Goal: Task Accomplishment & Management: Manage account settings

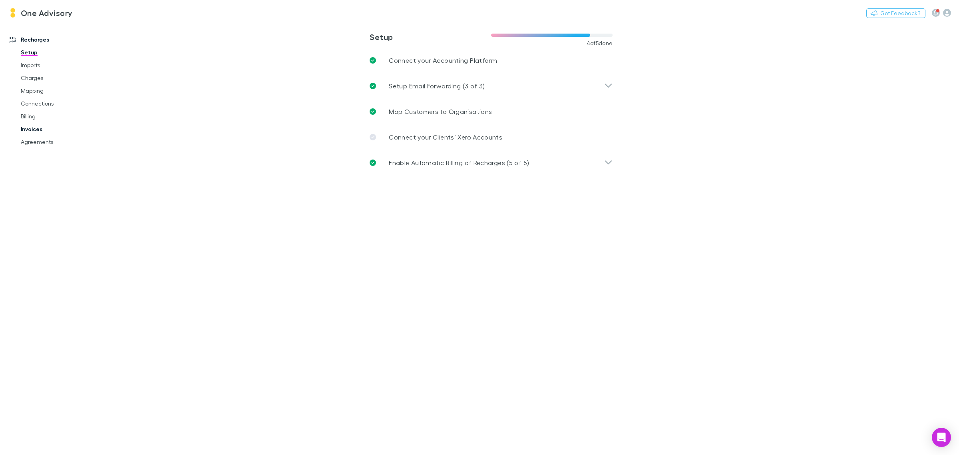
click at [38, 127] on link "Invoices" at bounding box center [63, 129] width 100 height 13
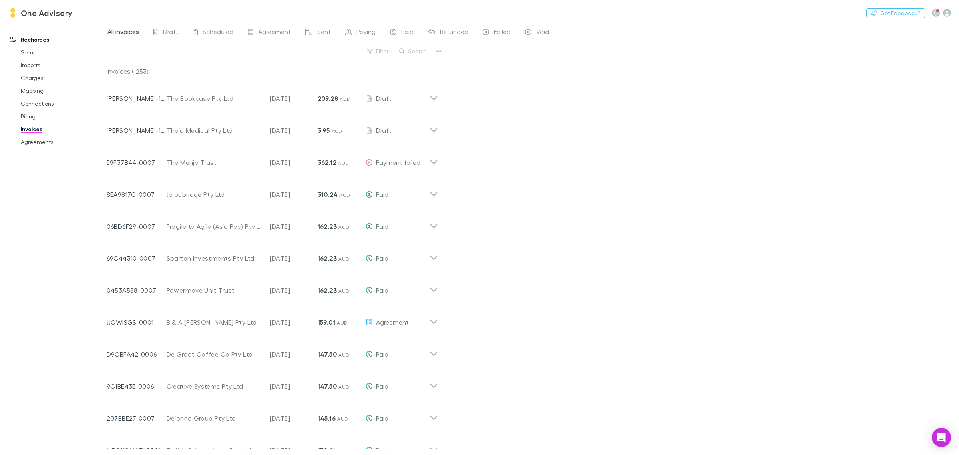
click at [414, 47] on button "Search" at bounding box center [413, 51] width 36 height 10
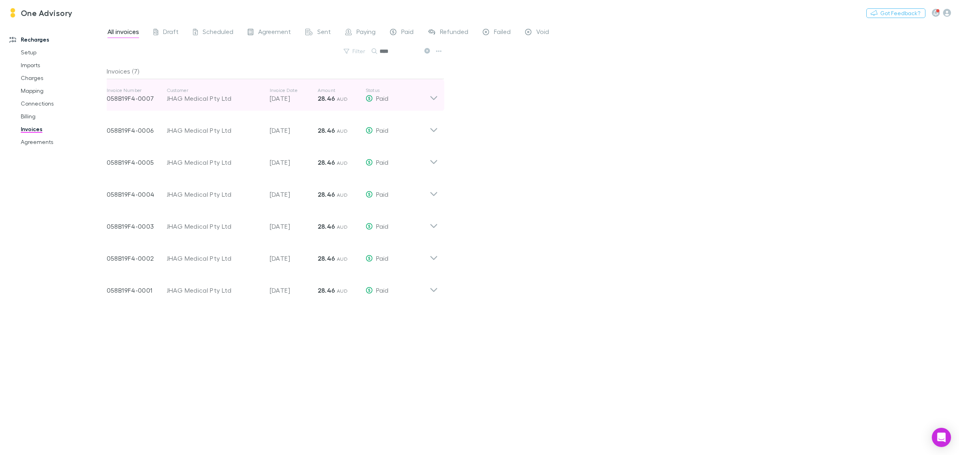
type input "****"
click at [430, 98] on icon at bounding box center [434, 95] width 8 height 16
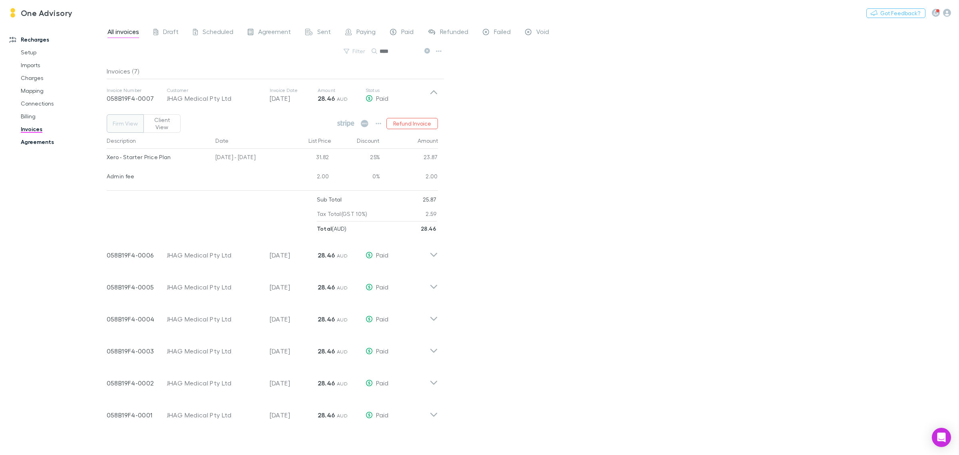
click at [32, 141] on link "Agreements" at bounding box center [63, 141] width 100 height 13
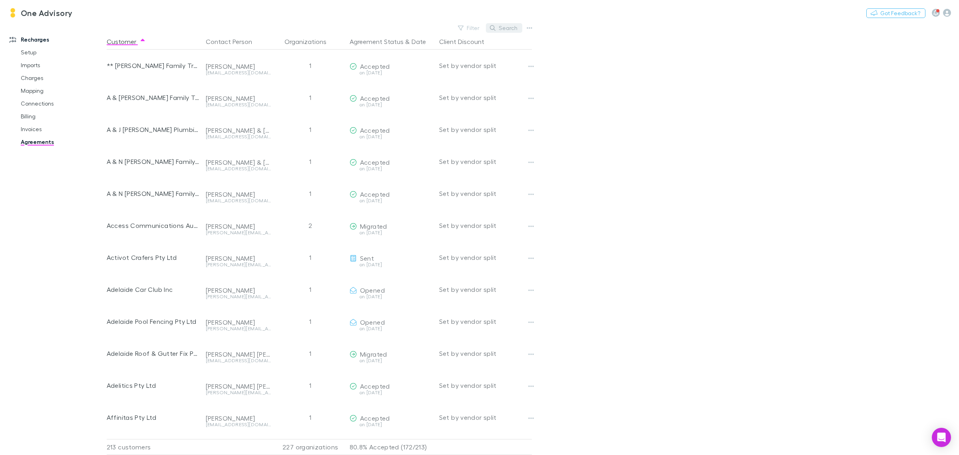
click at [511, 28] on button "Search" at bounding box center [504, 28] width 36 height 10
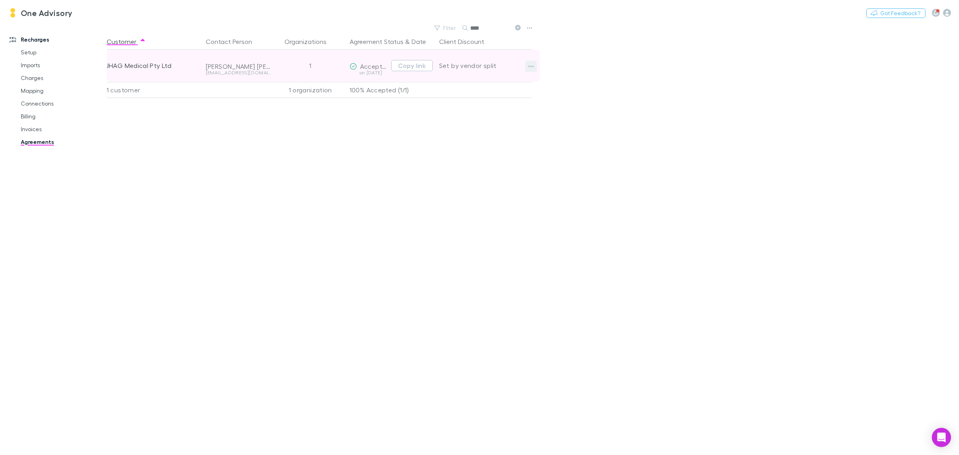
type input "****"
click at [528, 65] on icon "button" at bounding box center [531, 66] width 6 height 6
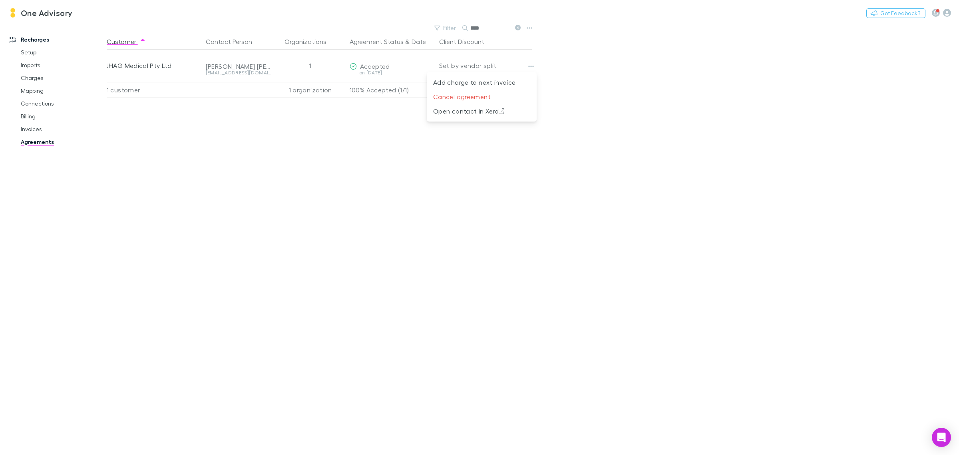
click at [268, 188] on div at bounding box center [479, 227] width 959 height 455
click at [28, 129] on link "Invoices" at bounding box center [63, 129] width 100 height 13
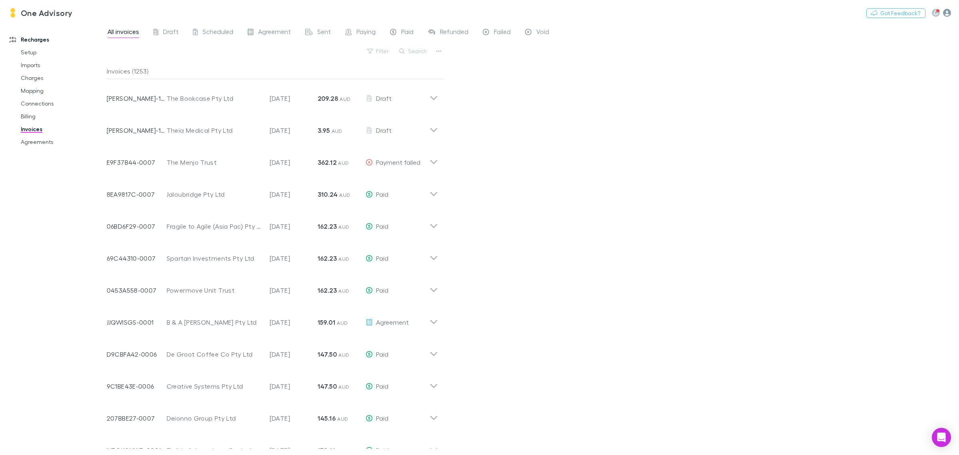
click at [946, 13] on icon "button" at bounding box center [947, 13] width 8 height 8
click at [883, 160] on span "User management" at bounding box center [896, 160] width 97 height 10
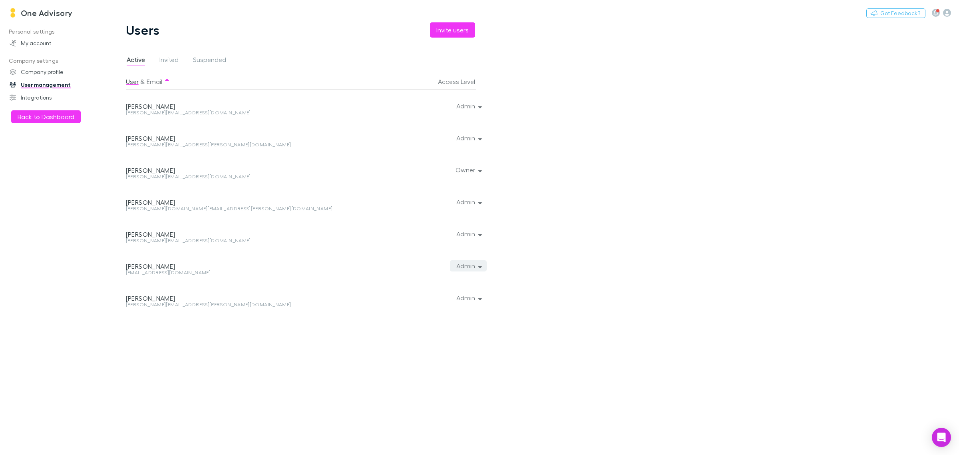
click at [474, 269] on button "Admin" at bounding box center [468, 265] width 37 height 11
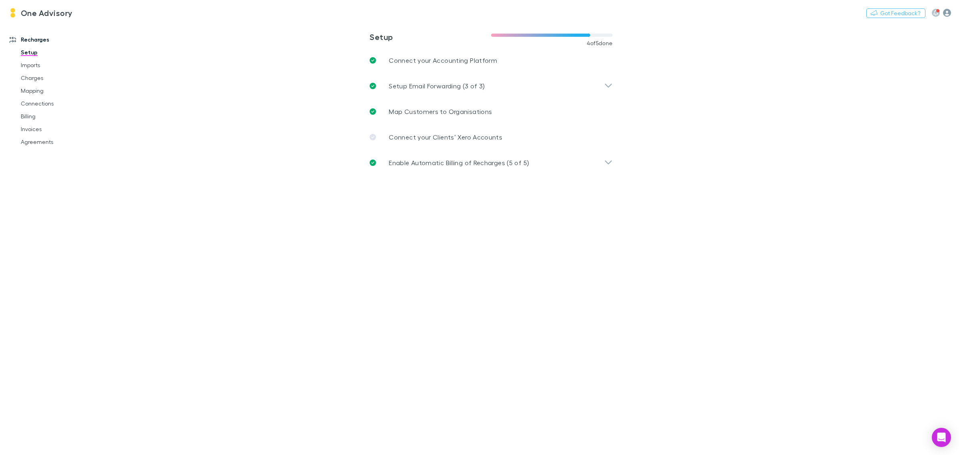
click at [946, 13] on icon "button" at bounding box center [947, 13] width 8 height 8
click at [876, 163] on span "User management" at bounding box center [896, 160] width 97 height 10
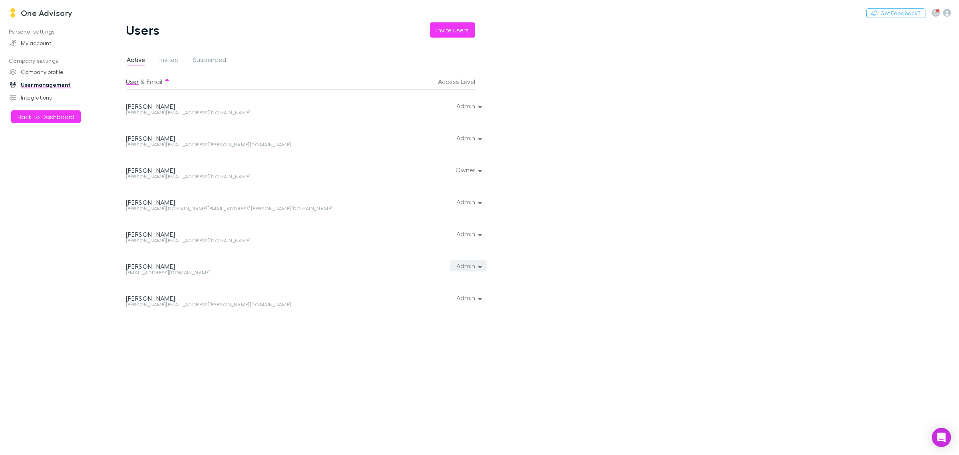
click at [472, 268] on button "Admin" at bounding box center [468, 265] width 37 height 11
click at [579, 299] on div at bounding box center [479, 227] width 959 height 455
click at [470, 268] on button "Admin" at bounding box center [468, 265] width 37 height 11
click at [450, 31] on div at bounding box center [479, 227] width 959 height 455
click at [446, 30] on button "Invite users" at bounding box center [452, 29] width 45 height 15
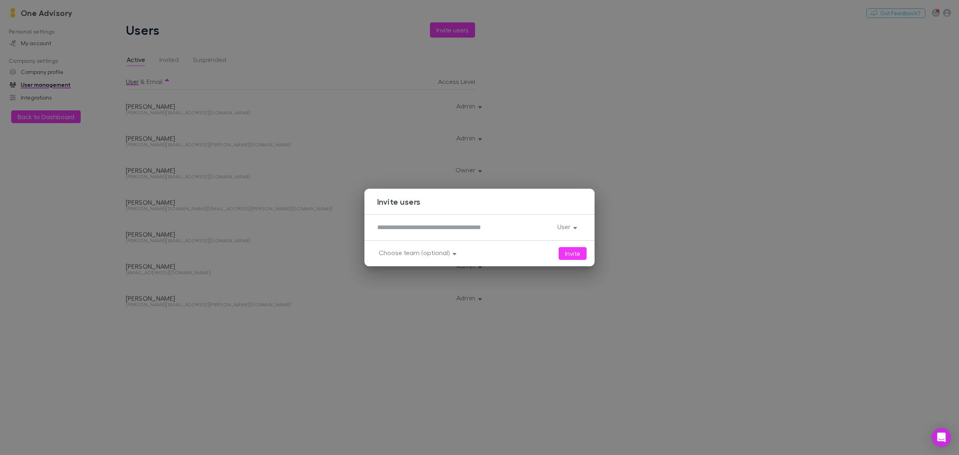
click at [396, 233] on div "*" at bounding box center [464, 227] width 174 height 13
type textarea "*"
click at [560, 227] on button "User" at bounding box center [566, 226] width 31 height 11
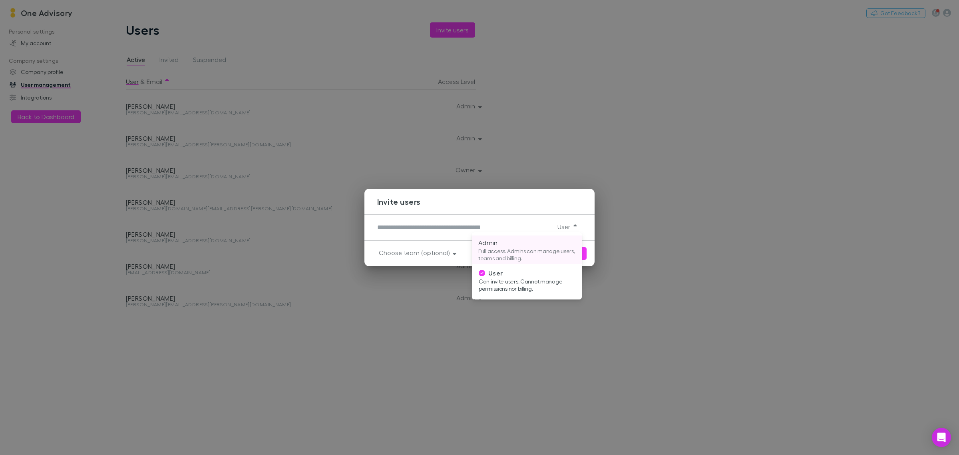
click at [514, 248] on p "Full access. Admins can manage users, teams and billing." at bounding box center [526, 254] width 97 height 14
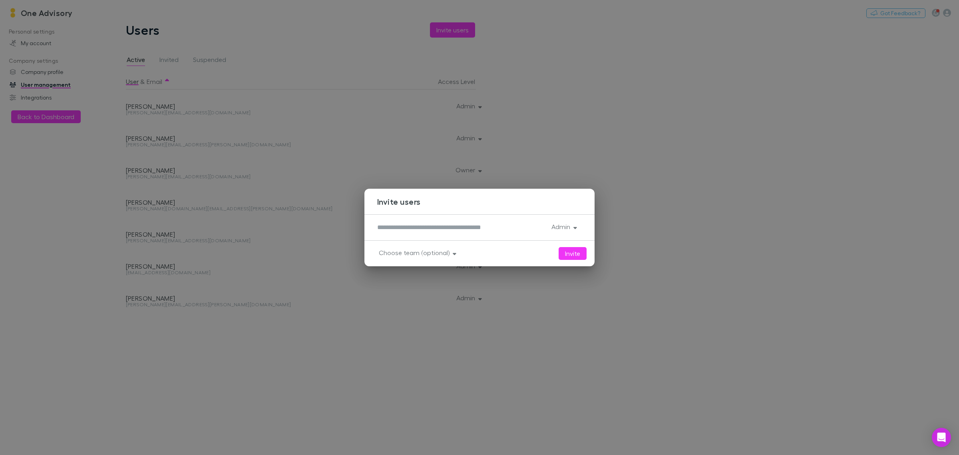
click at [428, 226] on textarea at bounding box center [461, 227] width 168 height 9
type textarea "**********"
click at [565, 252] on button "Invite" at bounding box center [573, 253] width 28 height 13
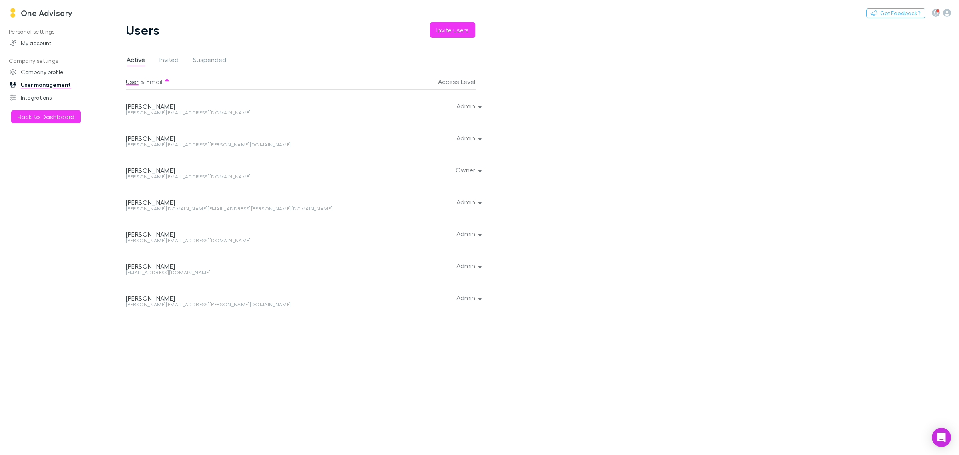
click at [476, 265] on div at bounding box center [478, 265] width 5 height 32
click at [478, 266] on div at bounding box center [478, 265] width 5 height 32
click at [474, 268] on button "Admin" at bounding box center [468, 265] width 37 height 11
click at [552, 254] on div at bounding box center [479, 227] width 959 height 455
click at [464, 234] on button "Admin" at bounding box center [468, 233] width 37 height 11
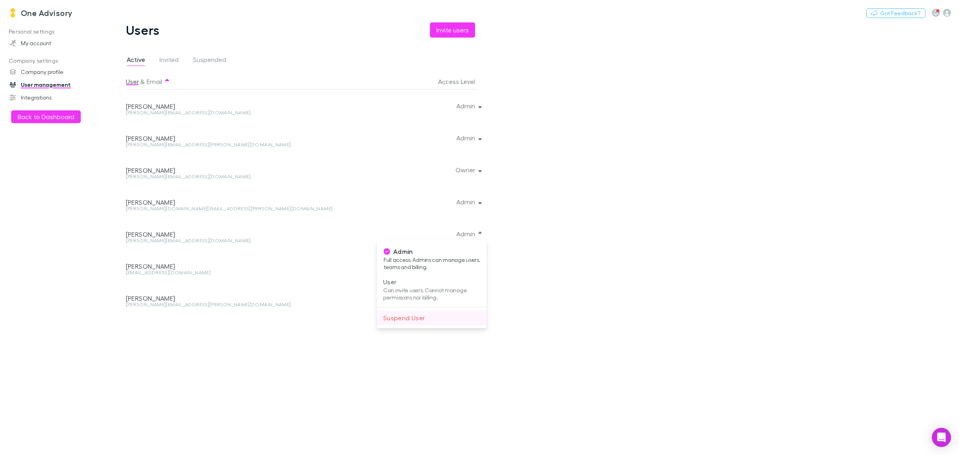
click at [433, 321] on p "Suspend User" at bounding box center [431, 318] width 97 height 10
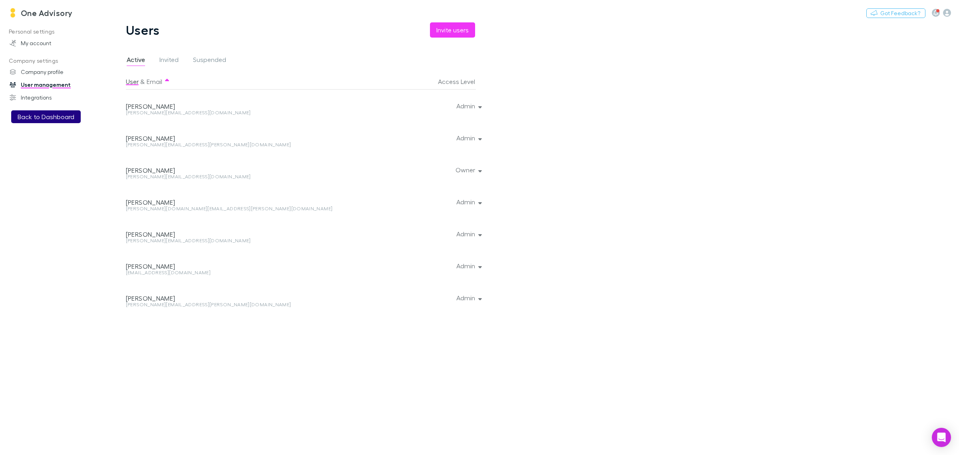
click at [34, 119] on button "Back to Dashboard" at bounding box center [46, 116] width 70 height 13
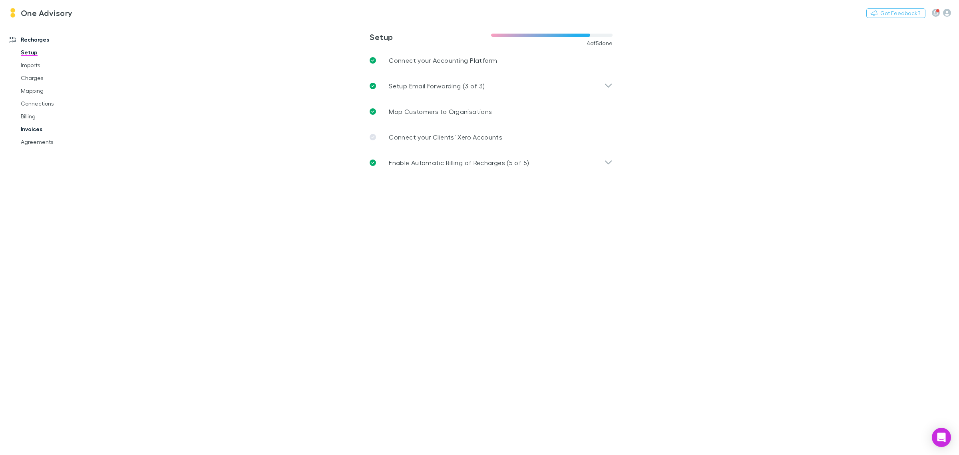
click at [31, 132] on link "Invoices" at bounding box center [63, 129] width 100 height 13
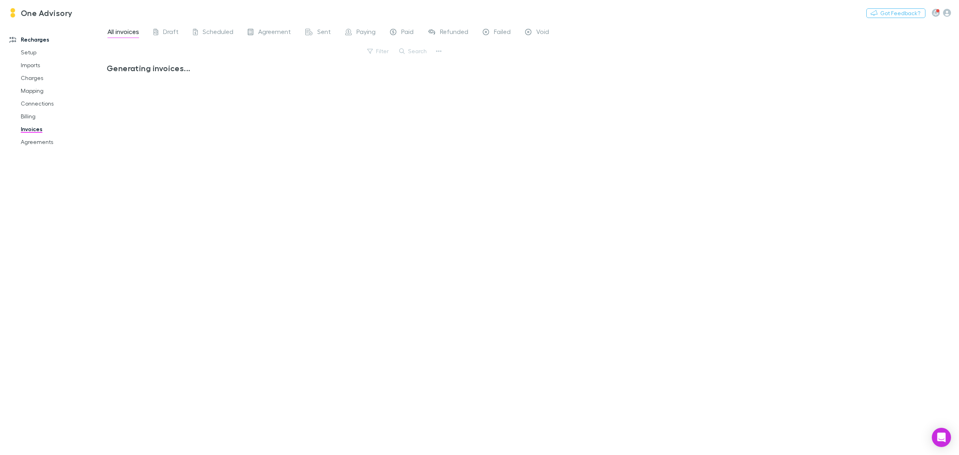
click at [414, 49] on button "Search" at bounding box center [413, 51] width 36 height 10
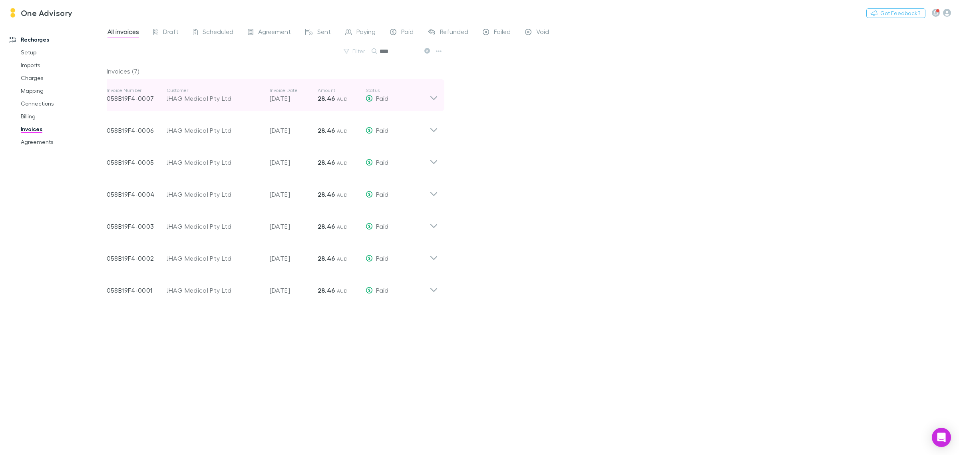
type input "****"
click at [436, 99] on icon at bounding box center [434, 95] width 8 height 16
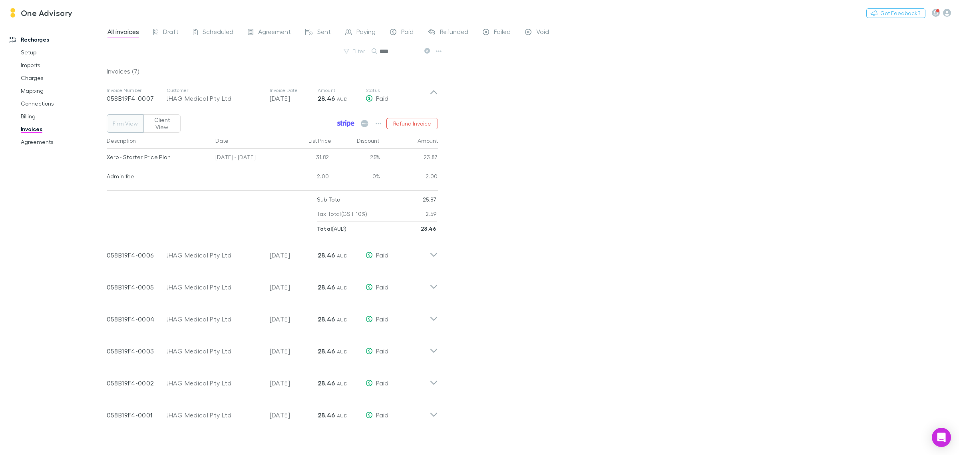
click at [340, 120] on icon at bounding box center [345, 123] width 17 height 7
click at [47, 141] on link "Agreements" at bounding box center [63, 141] width 100 height 13
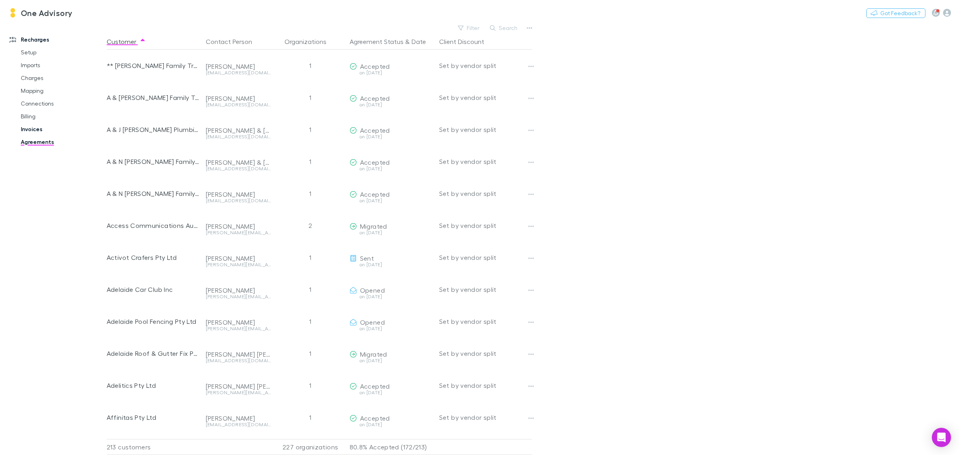
click at [30, 129] on link "Invoices" at bounding box center [63, 129] width 100 height 13
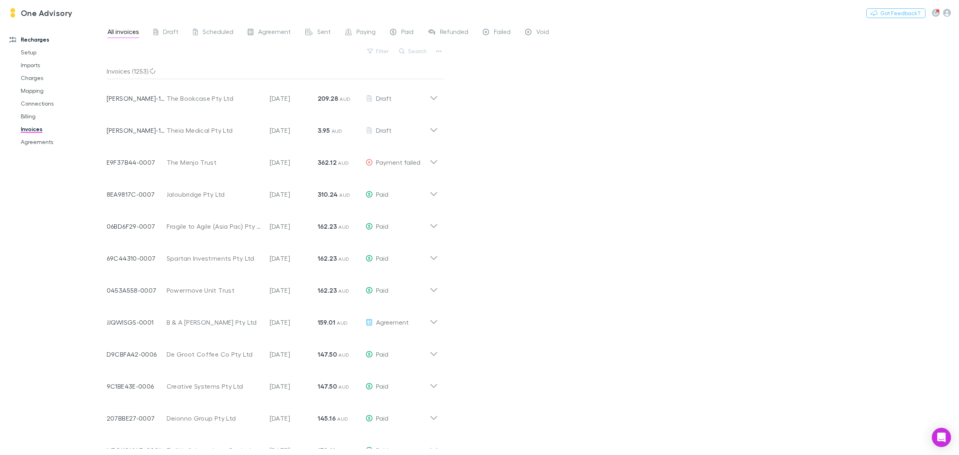
drag, startPoint x: 418, startPoint y: 53, endPoint x: 420, endPoint y: 68, distance: 15.4
click at [420, 53] on button "Search" at bounding box center [413, 51] width 36 height 10
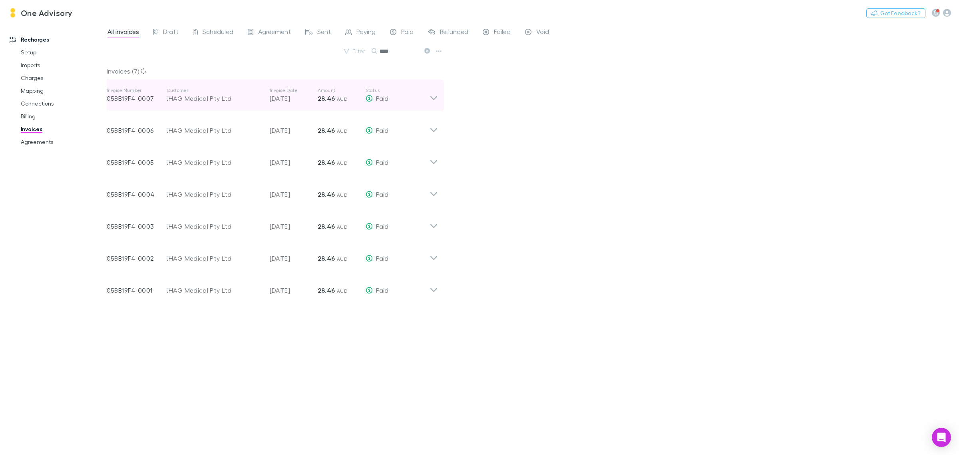
type input "****"
click at [432, 95] on icon at bounding box center [434, 95] width 8 height 16
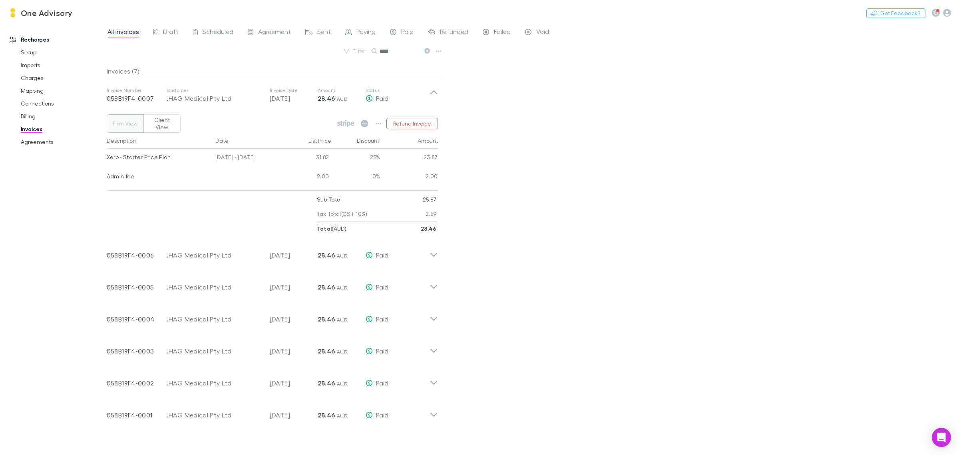
click at [167, 119] on button "Client View" at bounding box center [161, 123] width 37 height 18
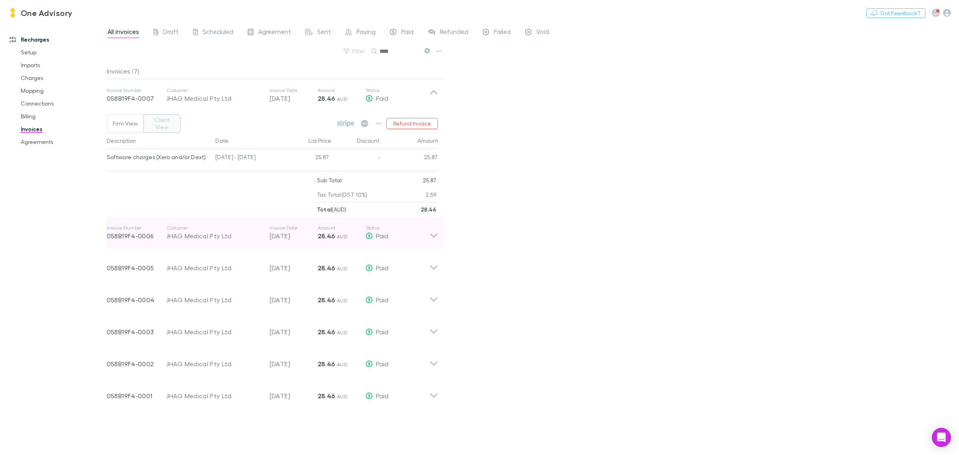
click at [434, 233] on icon at bounding box center [433, 235] width 7 height 4
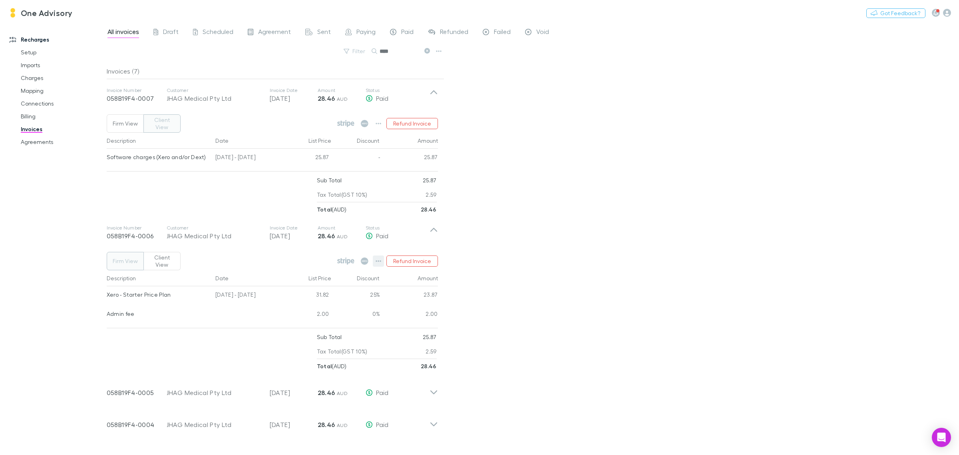
click at [378, 258] on icon "button" at bounding box center [379, 261] width 6 height 6
click at [510, 234] on div at bounding box center [479, 227] width 959 height 455
drag, startPoint x: 432, startPoint y: 227, endPoint x: 430, endPoint y: 197, distance: 30.4
click at [433, 227] on icon at bounding box center [434, 233] width 8 height 16
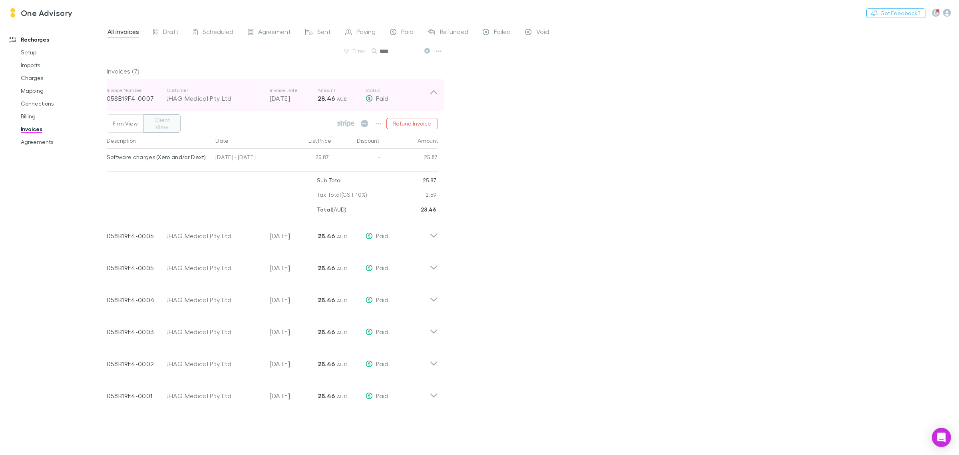
click at [434, 90] on icon at bounding box center [434, 95] width 8 height 16
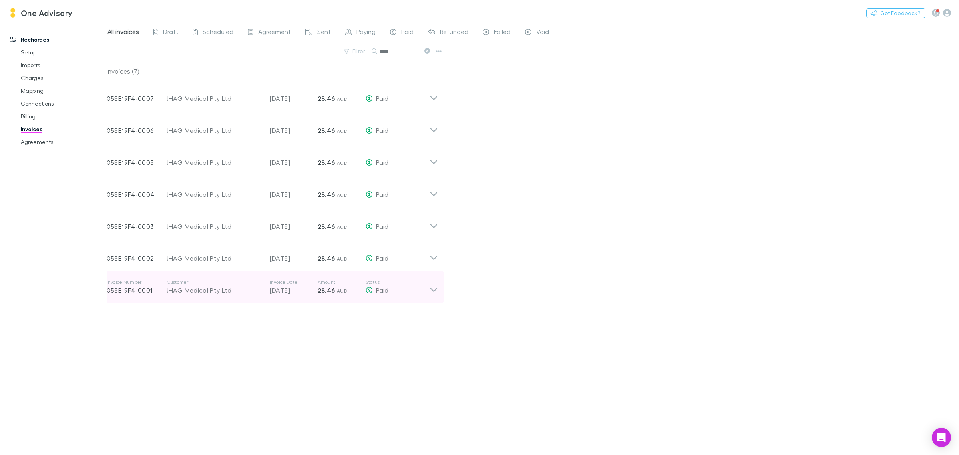
click at [434, 292] on icon at bounding box center [434, 287] width 8 height 16
click at [436, 286] on icon at bounding box center [434, 287] width 8 height 16
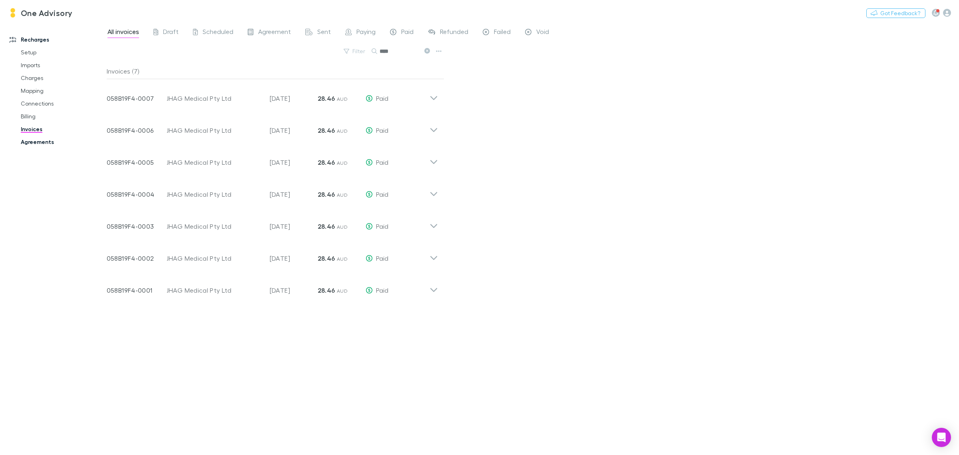
click at [26, 141] on link "Agreements" at bounding box center [63, 141] width 100 height 13
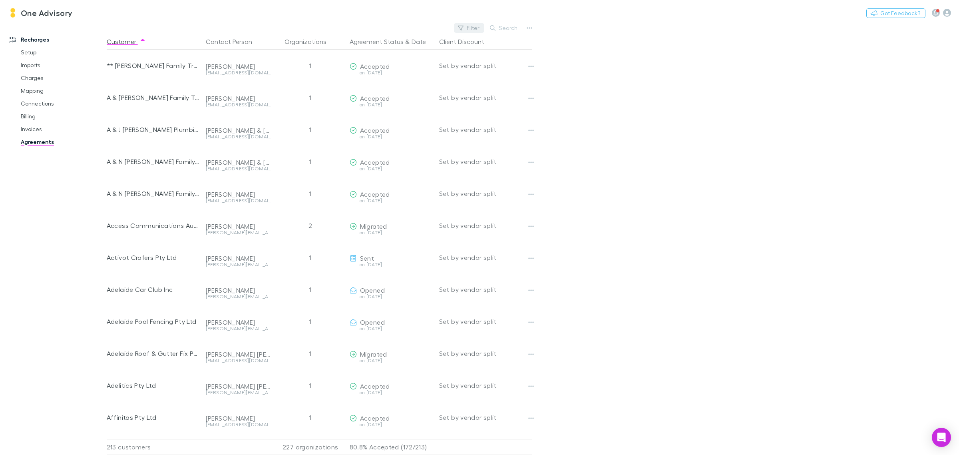
click at [470, 29] on button "Filter" at bounding box center [469, 28] width 30 height 10
type input "****"
click at [511, 28] on div at bounding box center [479, 227] width 959 height 455
click at [511, 28] on button "Search" at bounding box center [504, 28] width 36 height 10
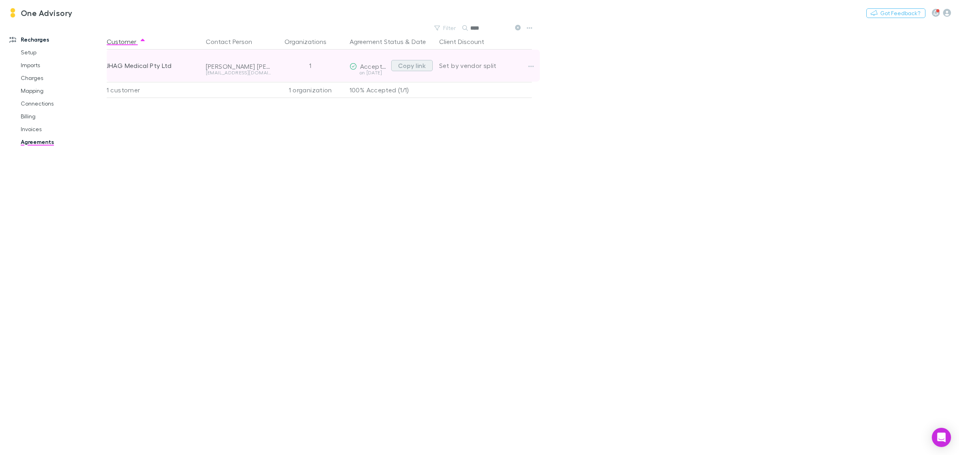
type input "****"
click at [406, 66] on button "Copy link" at bounding box center [412, 65] width 42 height 11
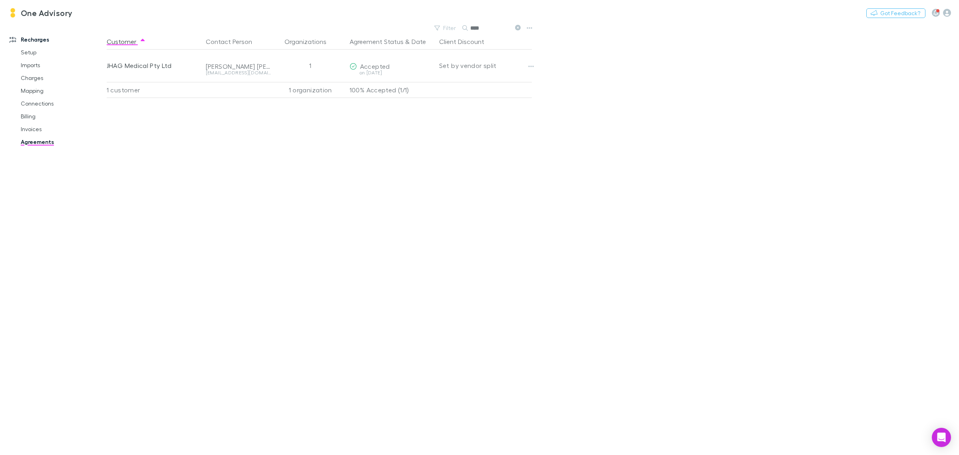
drag, startPoint x: 181, startPoint y: 272, endPoint x: 176, endPoint y: 259, distance: 14.0
click at [181, 272] on div "Customer Contact Person Organizations Agreement Status & Date Client Discount J…" at bounding box center [327, 244] width 440 height 421
click at [31, 128] on link "Invoices" at bounding box center [63, 129] width 100 height 13
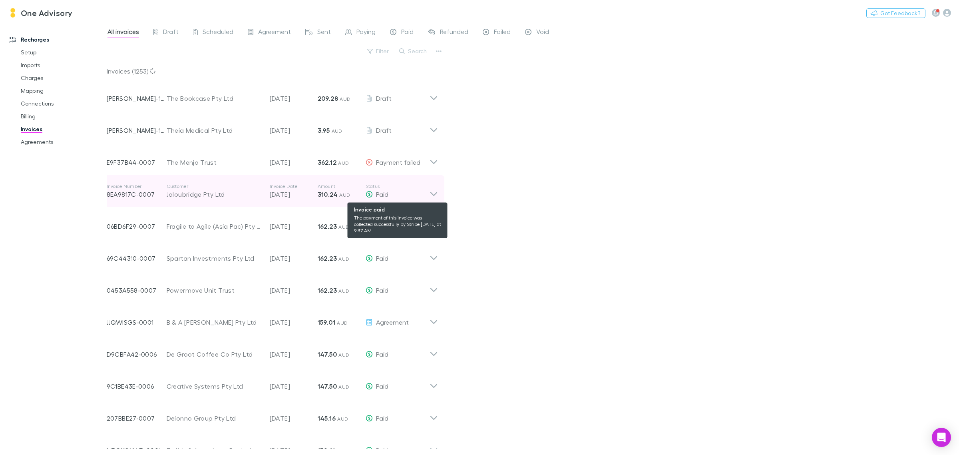
click at [426, 190] on div "Paid" at bounding box center [398, 194] width 64 height 10
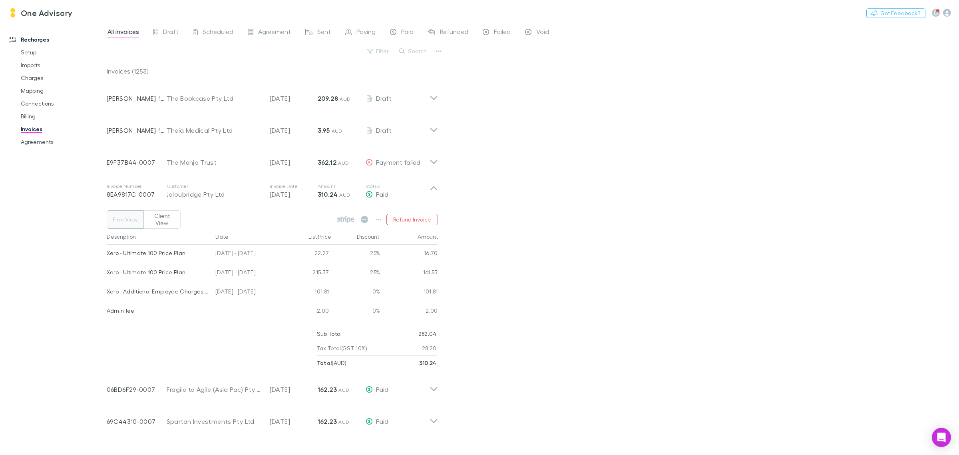
click at [155, 215] on button "Client View" at bounding box center [161, 219] width 37 height 18
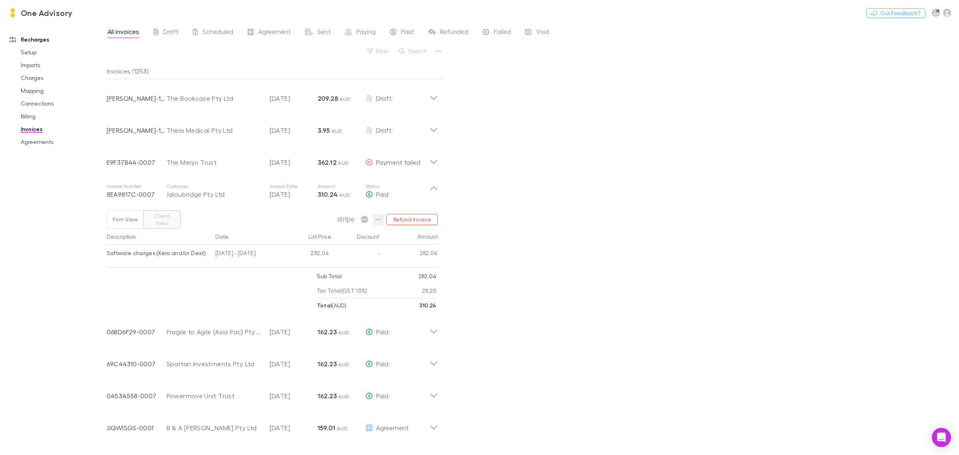
click at [384, 216] on button "button" at bounding box center [378, 219] width 11 height 11
click at [301, 265] on p "Download PDF" at bounding box center [329, 263] width 97 height 10
click at [422, 52] on button "Search" at bounding box center [413, 51] width 36 height 10
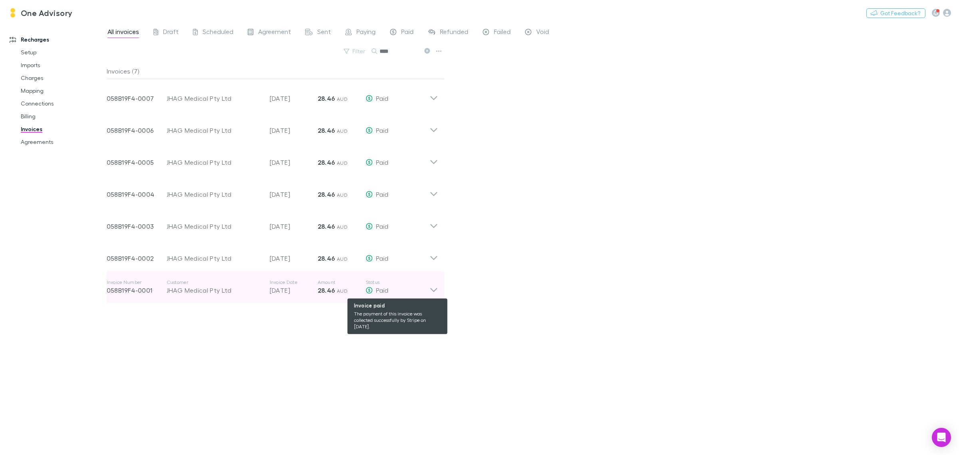
type input "****"
click at [428, 291] on div "Paid" at bounding box center [398, 290] width 64 height 10
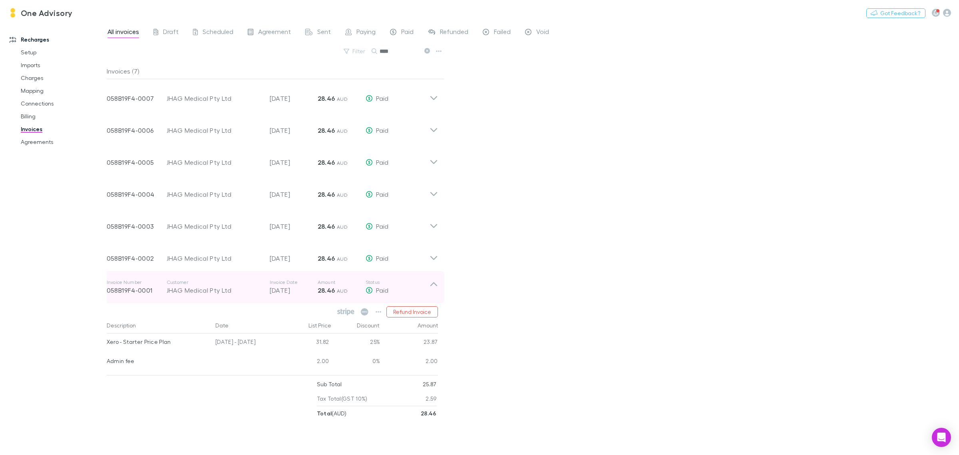
click at [434, 289] on icon at bounding box center [434, 287] width 8 height 16
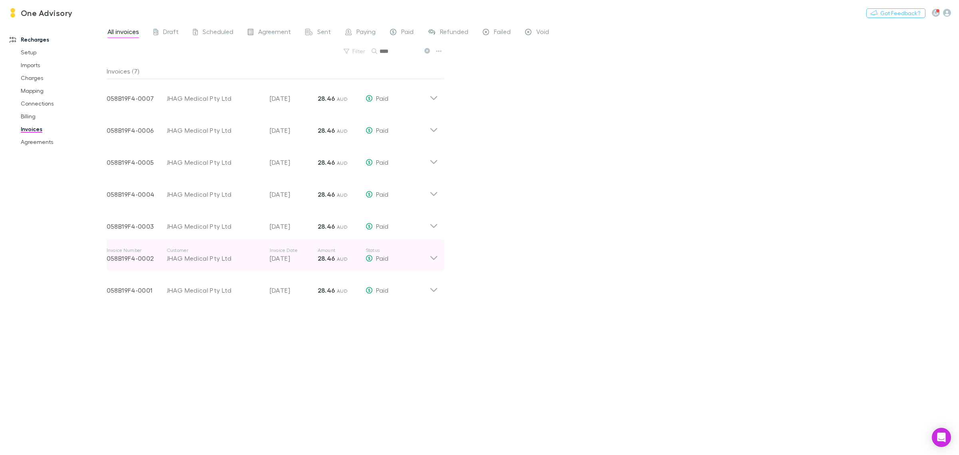
click at [430, 258] on icon at bounding box center [434, 255] width 8 height 16
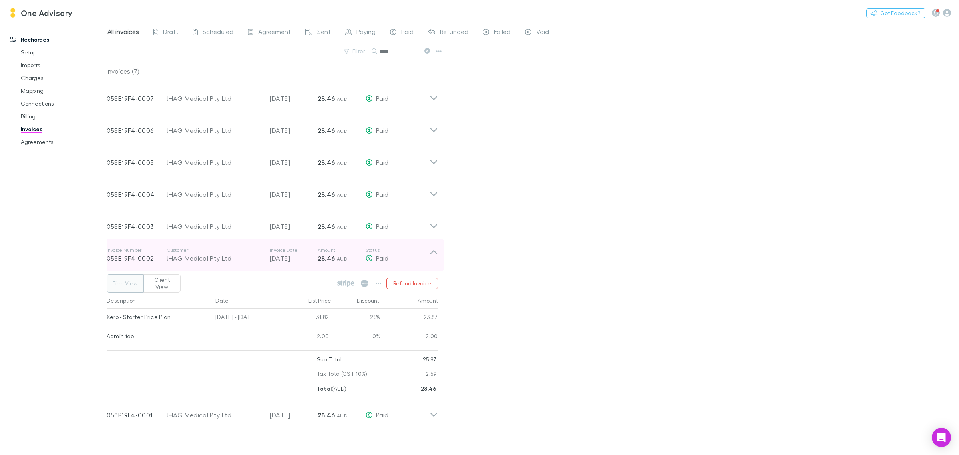
click at [430, 252] on icon at bounding box center [434, 255] width 8 height 16
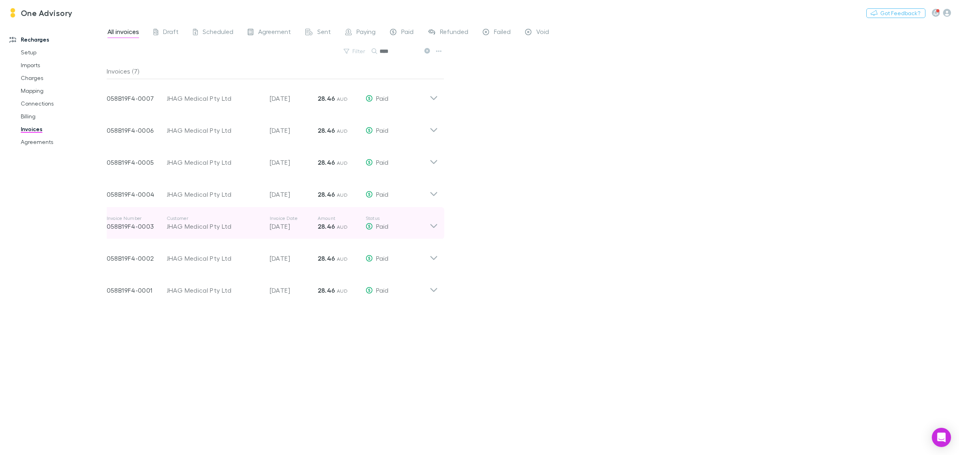
click at [435, 229] on icon at bounding box center [434, 223] width 8 height 16
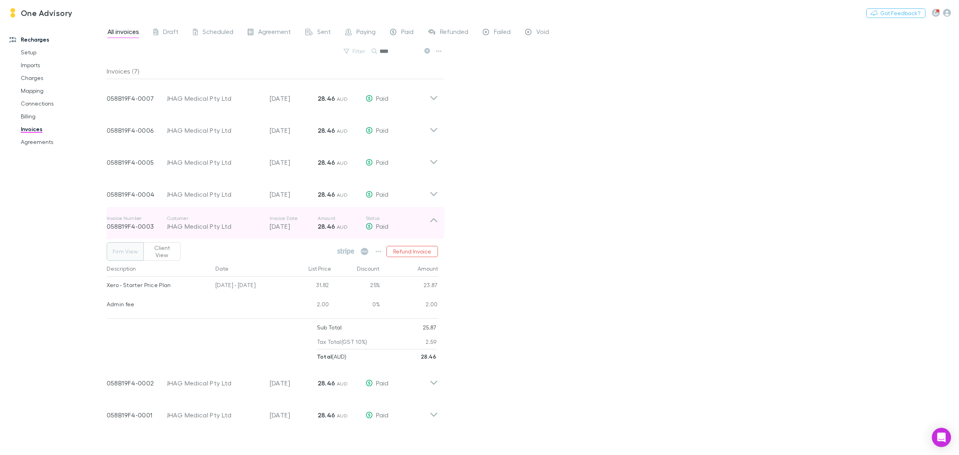
click at [436, 221] on icon at bounding box center [433, 220] width 7 height 4
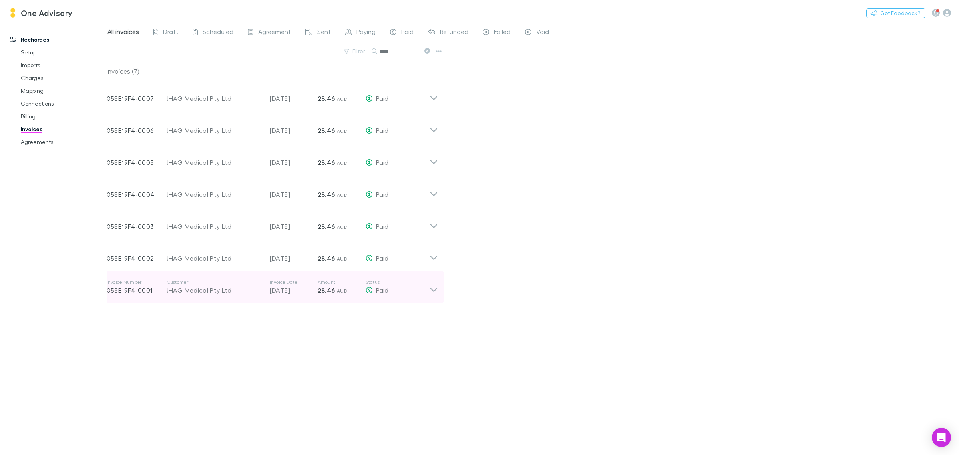
click at [434, 286] on icon at bounding box center [434, 287] width 8 height 16
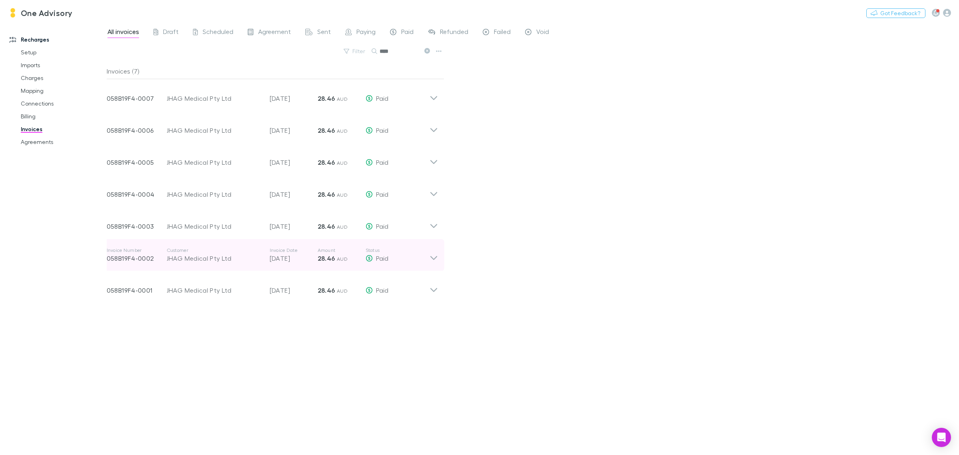
click at [434, 259] on icon at bounding box center [433, 258] width 7 height 4
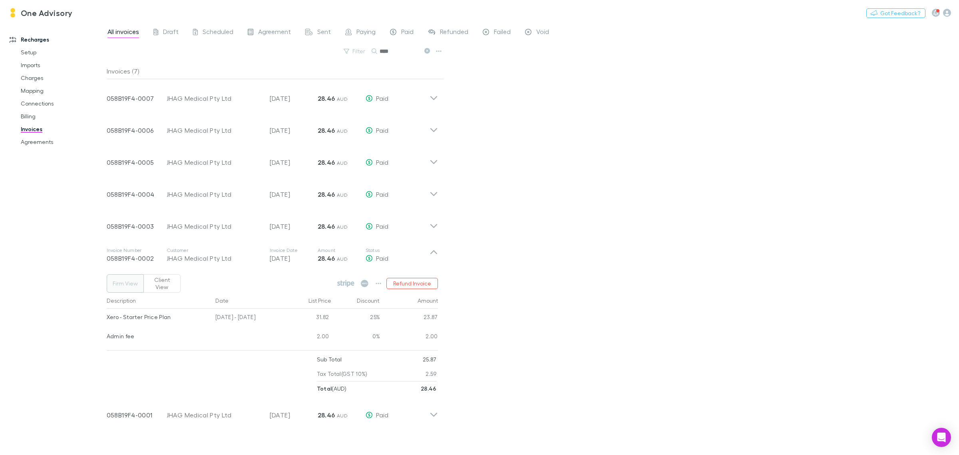
click at [164, 278] on button "Client View" at bounding box center [161, 283] width 37 height 18
click at [378, 280] on icon "button" at bounding box center [379, 283] width 6 height 6
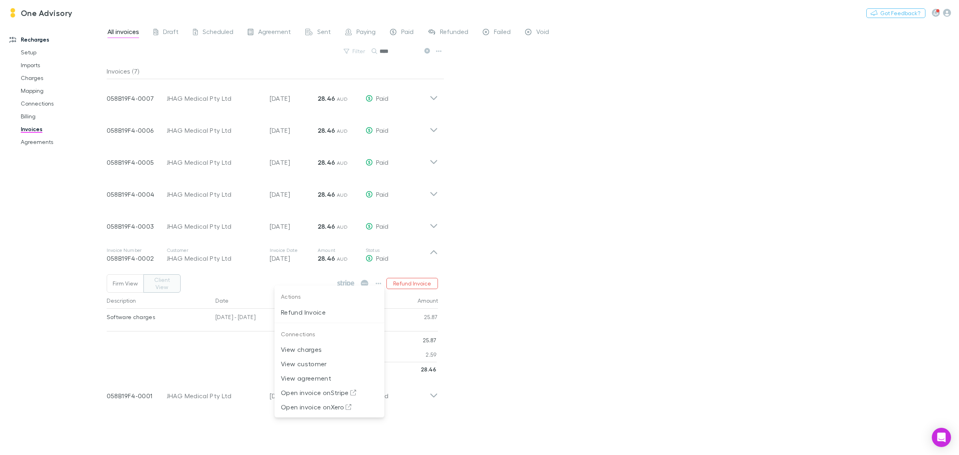
click at [486, 310] on div at bounding box center [479, 227] width 959 height 455
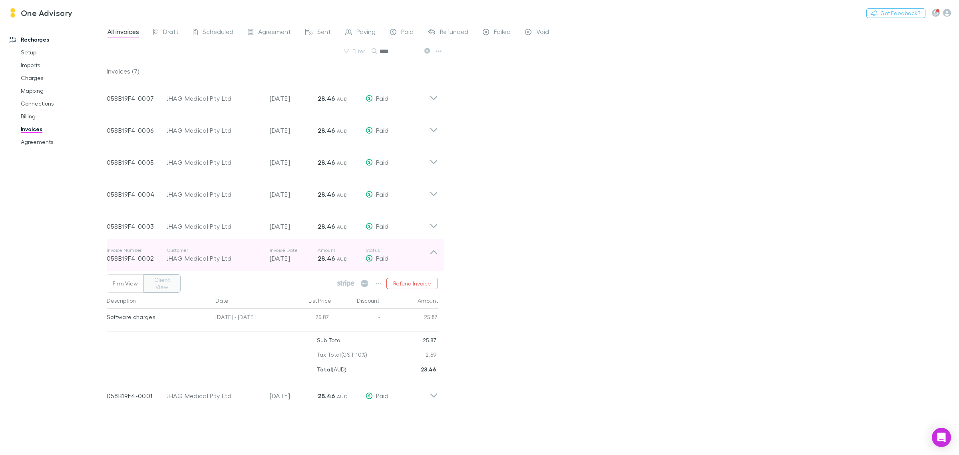
click at [433, 251] on icon at bounding box center [434, 255] width 8 height 16
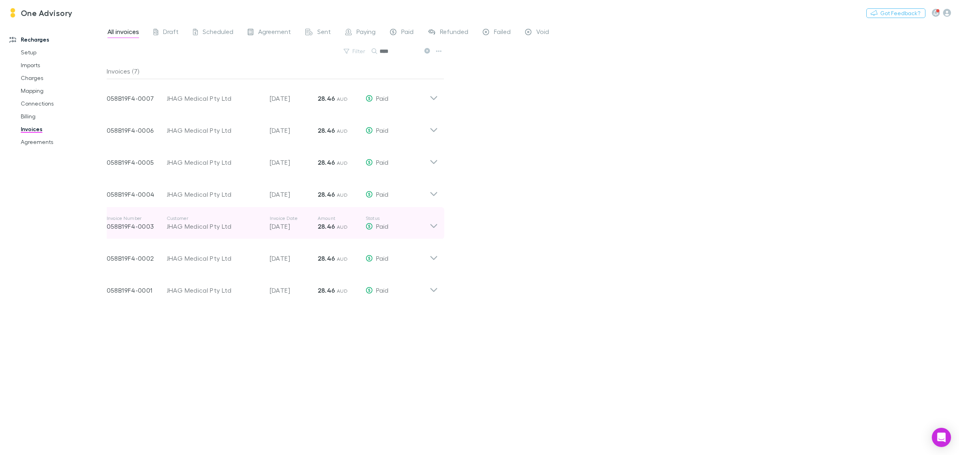
click at [430, 223] on icon at bounding box center [434, 223] width 8 height 16
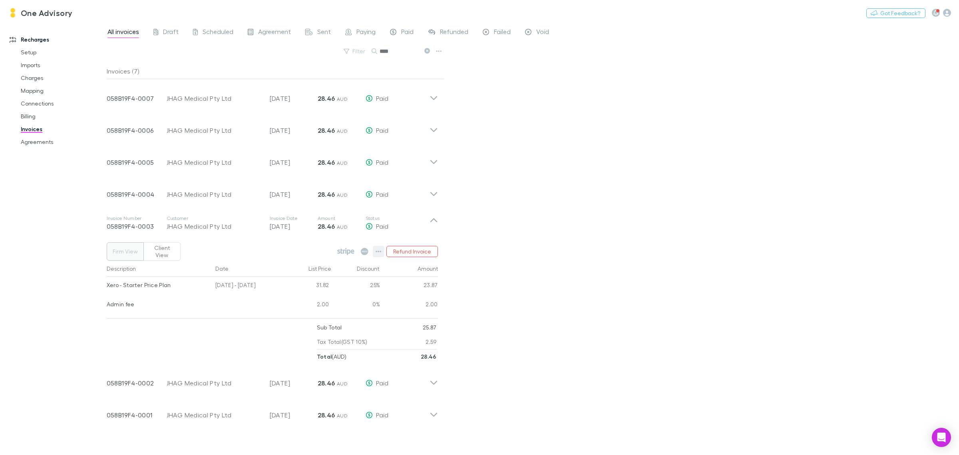
click at [376, 248] on icon "button" at bounding box center [379, 251] width 6 height 6
click at [573, 273] on div at bounding box center [479, 227] width 959 height 455
click at [157, 245] on button "Client View" at bounding box center [161, 251] width 37 height 18
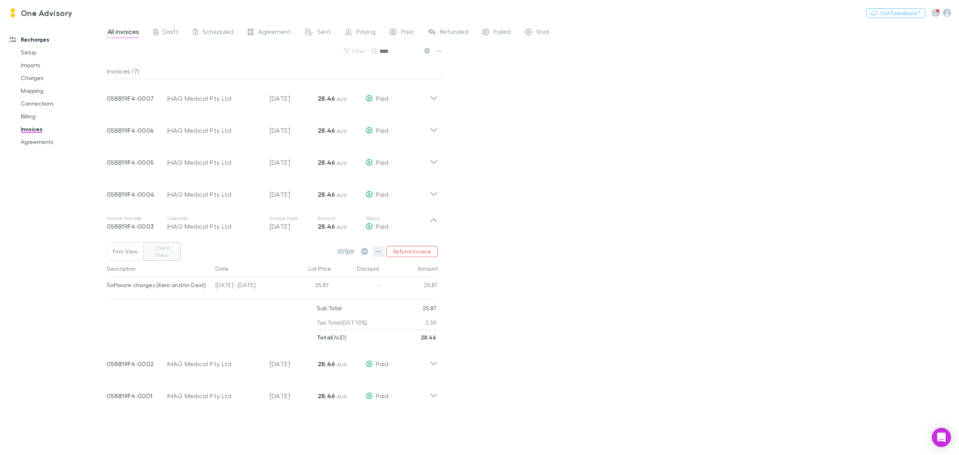
click at [376, 248] on icon "button" at bounding box center [379, 251] width 6 height 6
click at [520, 279] on div at bounding box center [479, 227] width 959 height 455
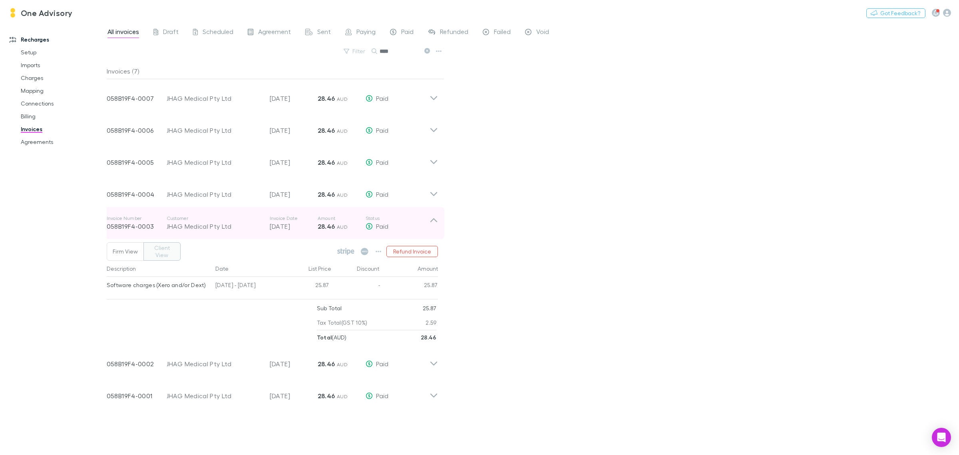
click at [432, 221] on icon at bounding box center [434, 223] width 8 height 16
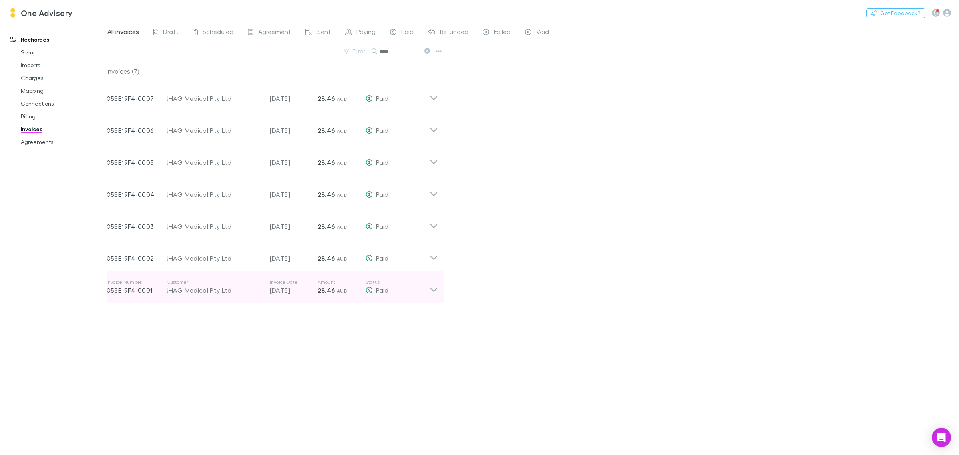
click at [432, 289] on icon at bounding box center [433, 290] width 7 height 4
click at [432, 289] on icon at bounding box center [434, 287] width 8 height 16
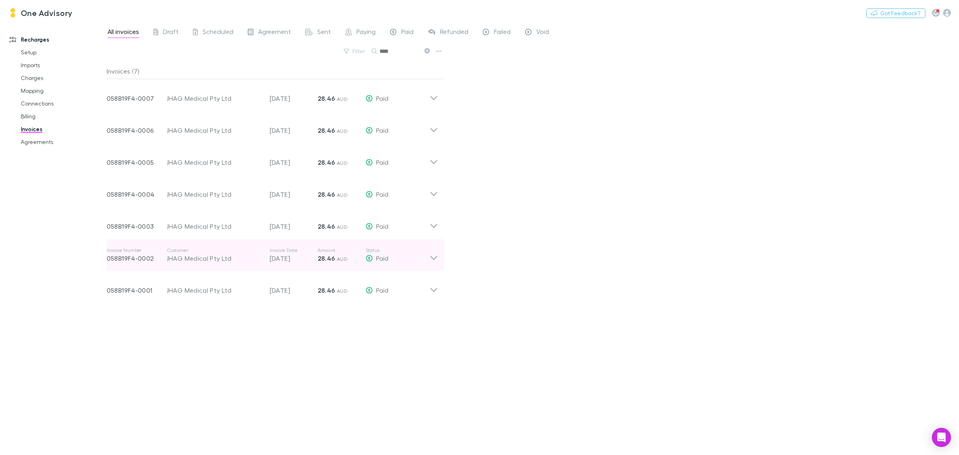
click at [431, 258] on icon at bounding box center [434, 255] width 8 height 16
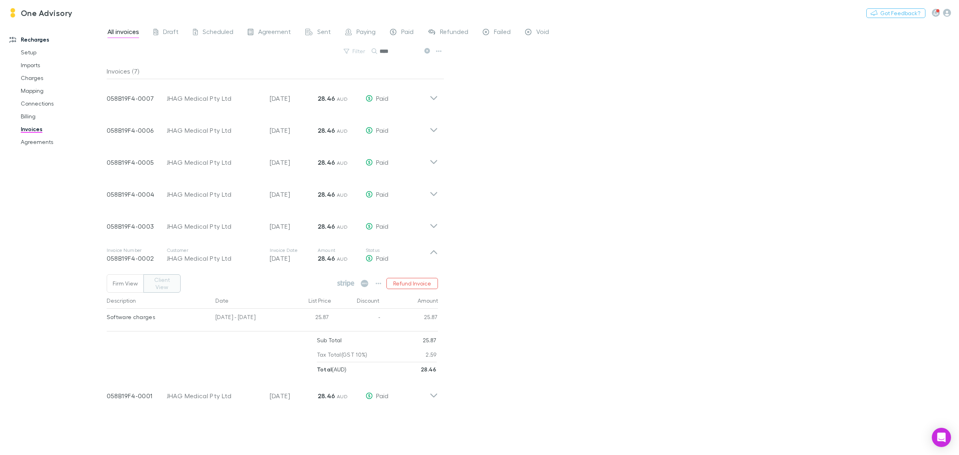
click at [155, 279] on button "Client View" at bounding box center [161, 283] width 37 height 18
click at [376, 281] on icon "button" at bounding box center [379, 283] width 6 height 6
click at [432, 254] on div at bounding box center [479, 227] width 959 height 455
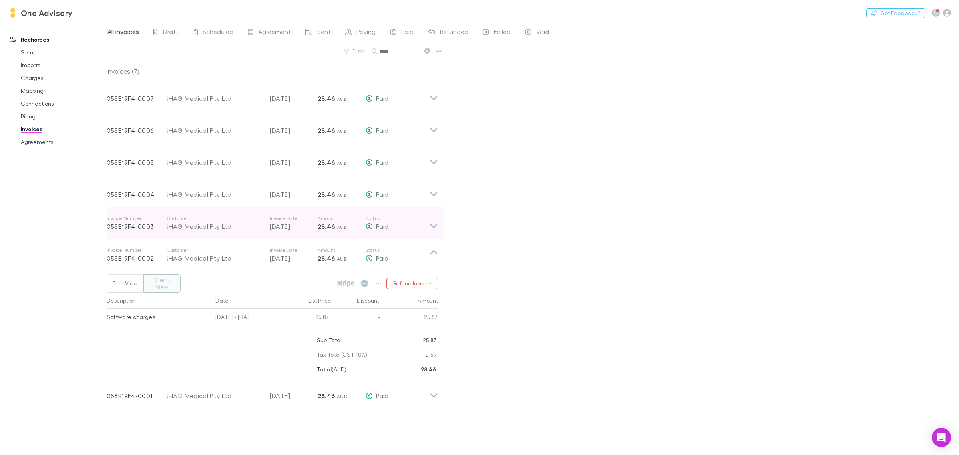
click at [430, 227] on icon at bounding box center [434, 223] width 8 height 16
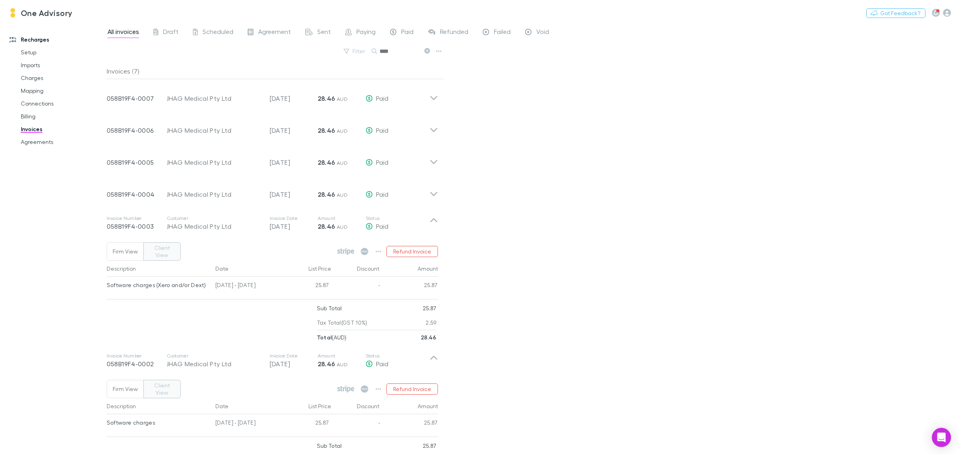
click at [162, 248] on button "Client View" at bounding box center [161, 251] width 37 height 18
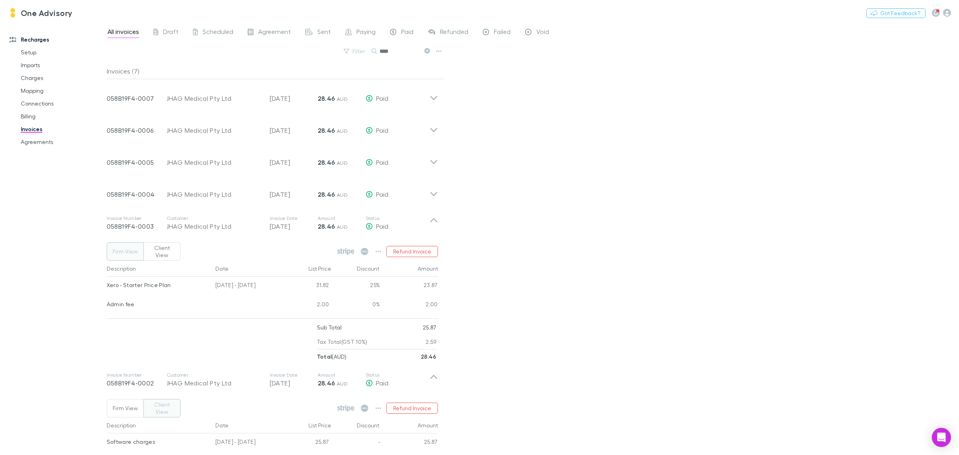
click at [162, 247] on button "Client View" at bounding box center [161, 251] width 37 height 18
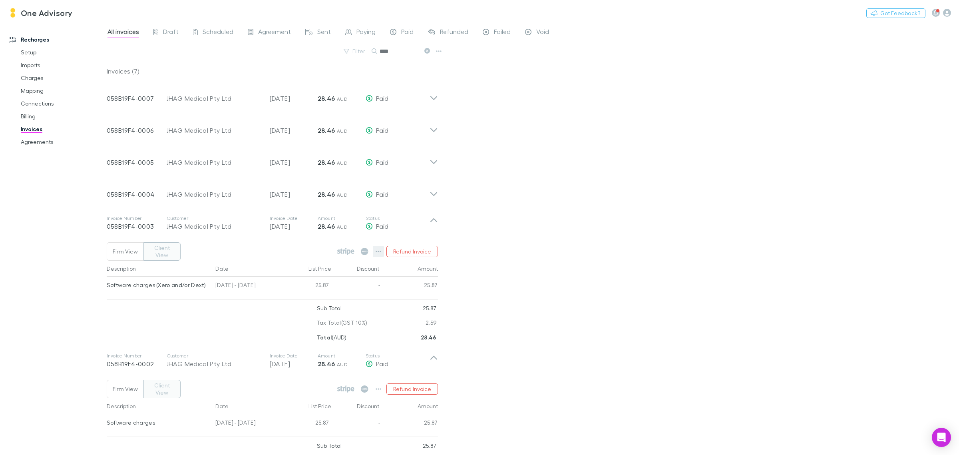
click at [381, 249] on icon "button" at bounding box center [379, 251] width 6 height 6
click at [434, 219] on div at bounding box center [479, 227] width 959 height 455
click at [434, 219] on icon at bounding box center [433, 220] width 7 height 4
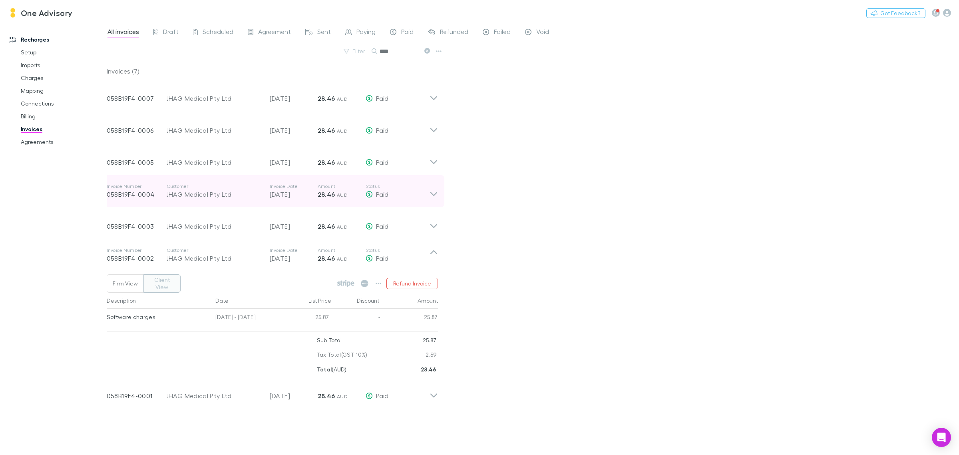
click at [434, 194] on icon at bounding box center [434, 191] width 8 height 16
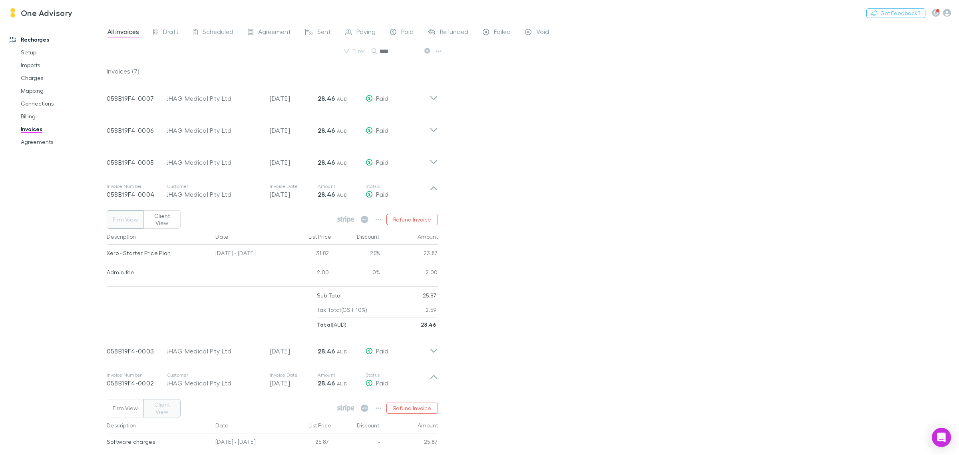
click at [153, 212] on button "Client View" at bounding box center [161, 219] width 37 height 18
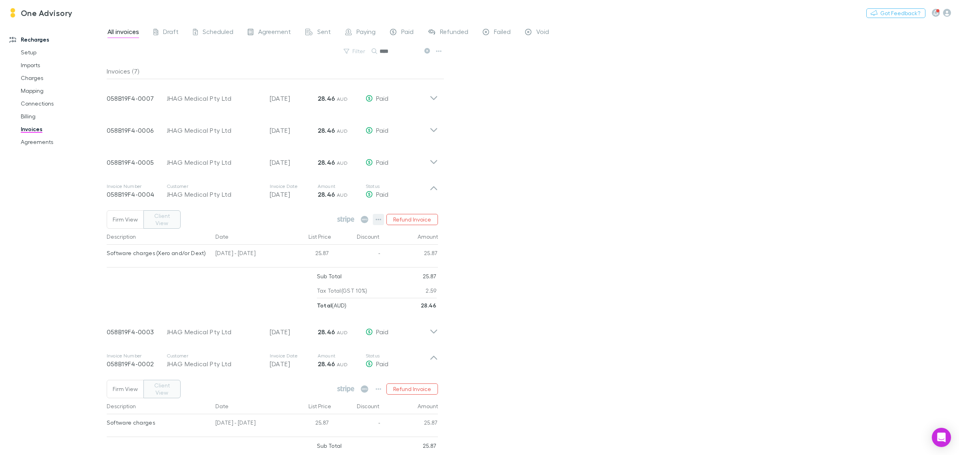
click at [382, 216] on button "button" at bounding box center [378, 219] width 11 height 11
click at [380, 216] on div at bounding box center [479, 227] width 959 height 455
click at [135, 218] on button "Firm View" at bounding box center [125, 219] width 37 height 18
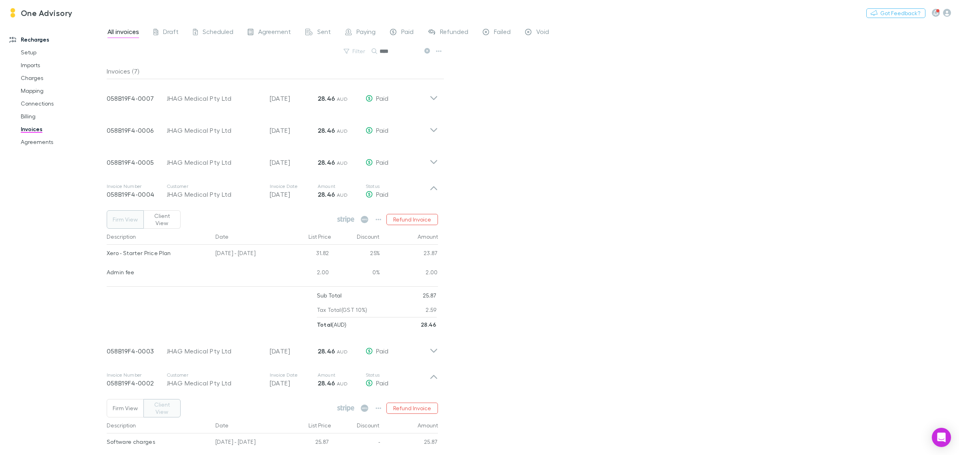
click at [167, 217] on button "Client View" at bounding box center [161, 219] width 37 height 18
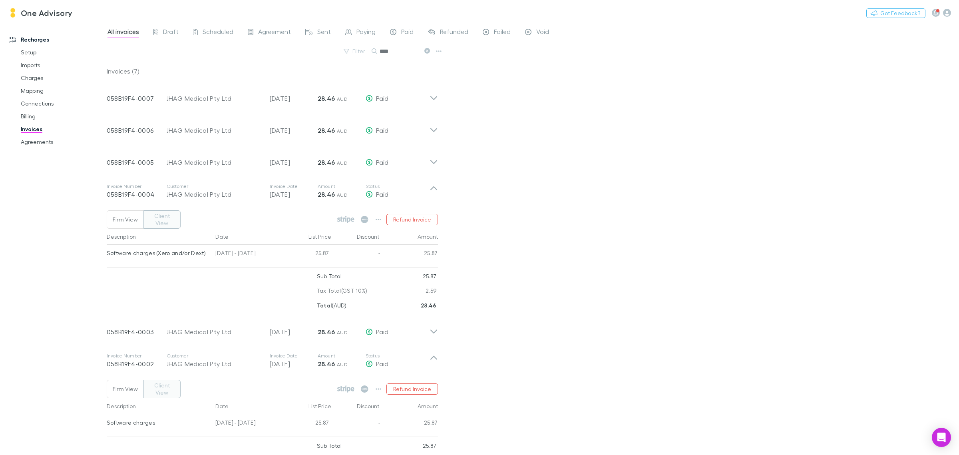
click at [114, 218] on button "Firm View" at bounding box center [125, 219] width 37 height 18
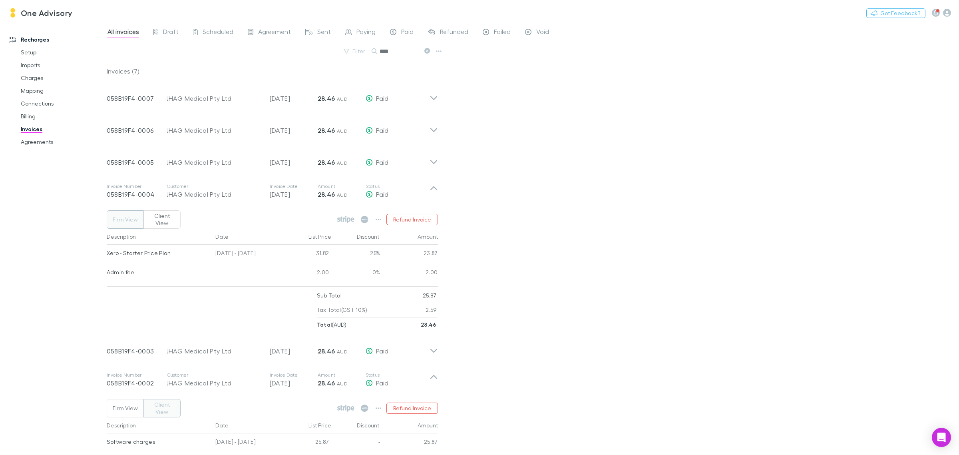
click at [161, 214] on button "Client View" at bounding box center [161, 219] width 37 height 18
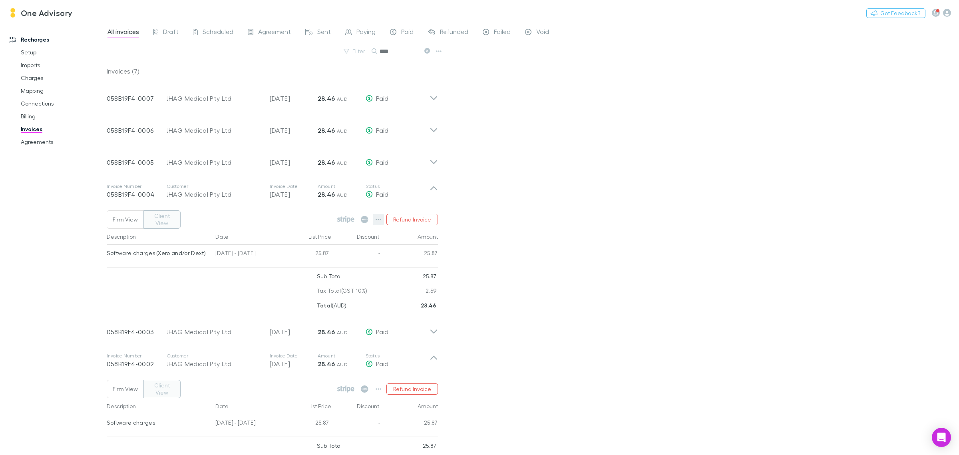
click at [378, 216] on icon "button" at bounding box center [379, 219] width 6 height 6
click at [537, 229] on div at bounding box center [479, 227] width 959 height 455
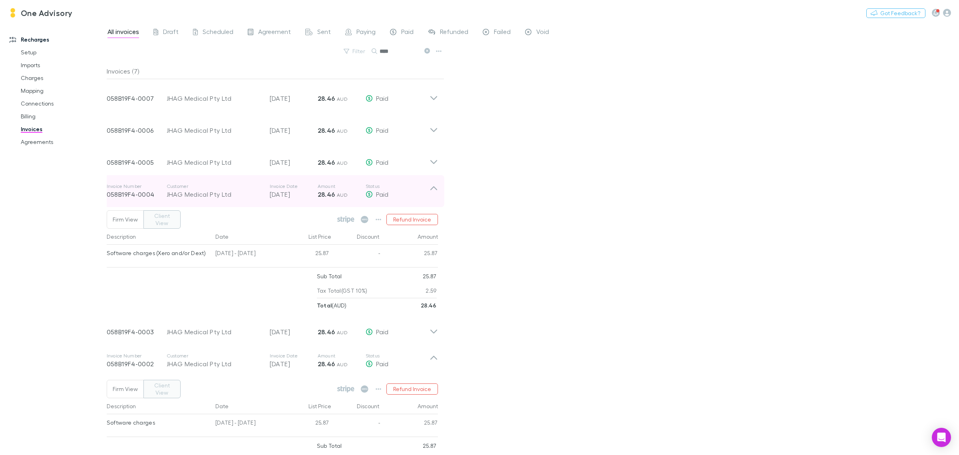
click at [432, 190] on icon at bounding box center [434, 191] width 8 height 16
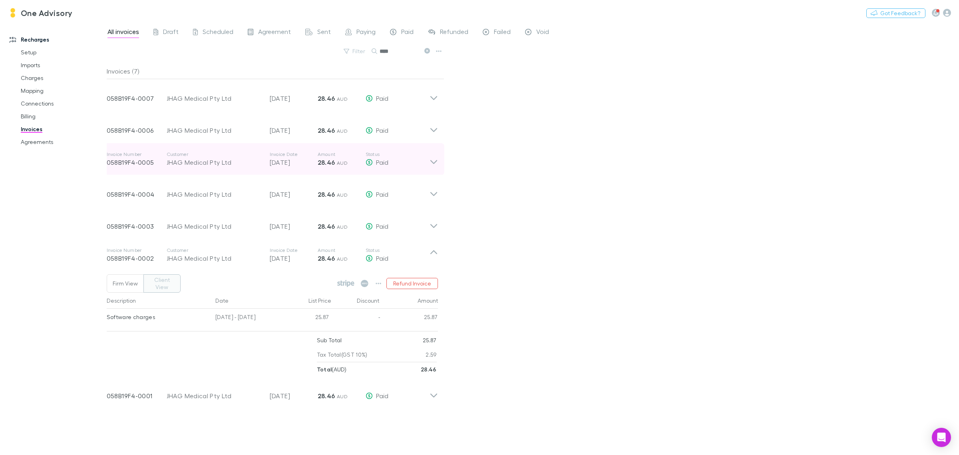
click at [433, 157] on icon at bounding box center [434, 159] width 8 height 16
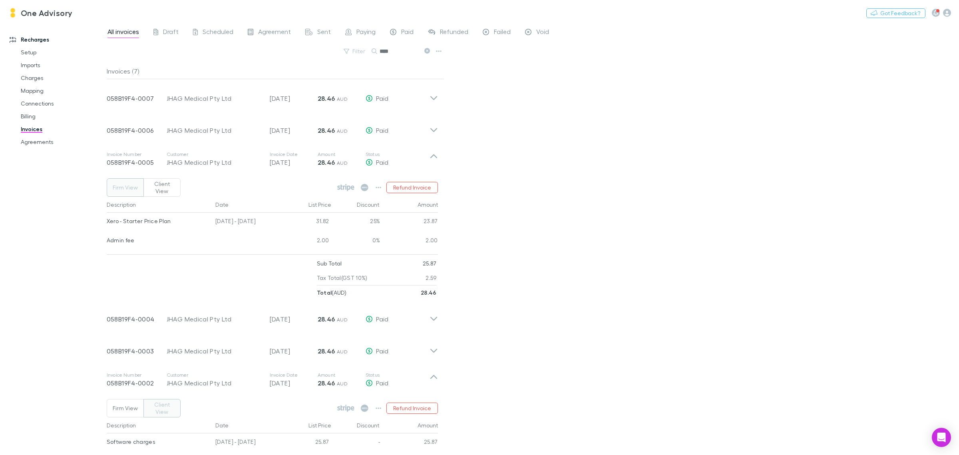
click at [150, 182] on button "Client View" at bounding box center [161, 187] width 37 height 18
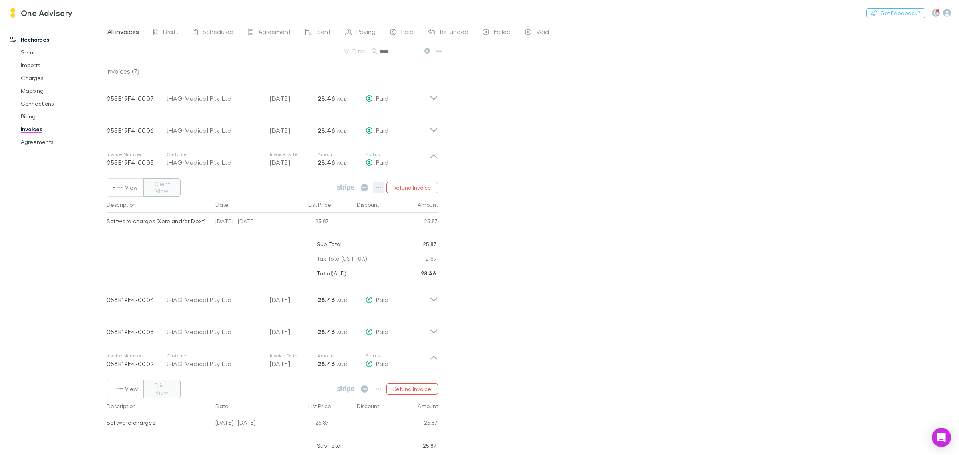
click at [380, 184] on icon "button" at bounding box center [379, 187] width 6 height 6
click at [538, 251] on div at bounding box center [479, 227] width 959 height 455
click at [381, 187] on icon "button" at bounding box center [379, 188] width 6 height 2
click at [381, 184] on div at bounding box center [479, 227] width 959 height 455
click at [432, 161] on icon at bounding box center [434, 159] width 8 height 16
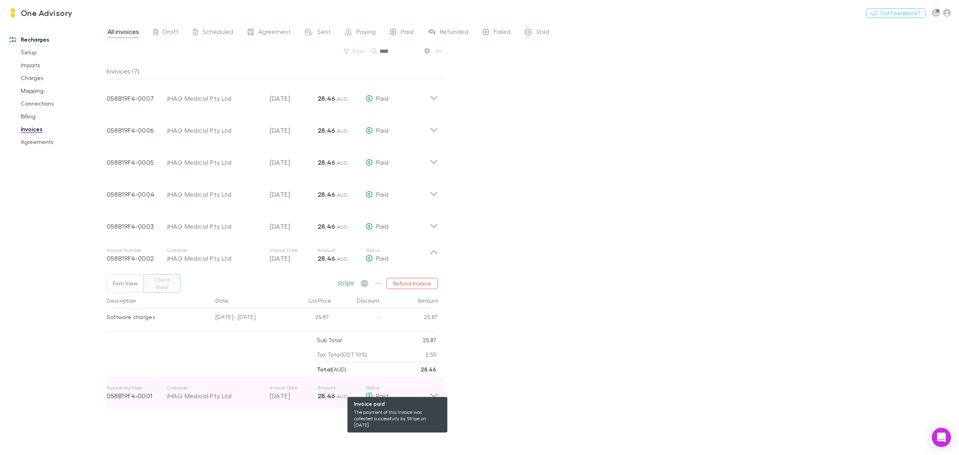
click at [427, 392] on div "Paid" at bounding box center [398, 396] width 64 height 10
click at [427, 391] on div "Paid" at bounding box center [398, 396] width 64 height 10
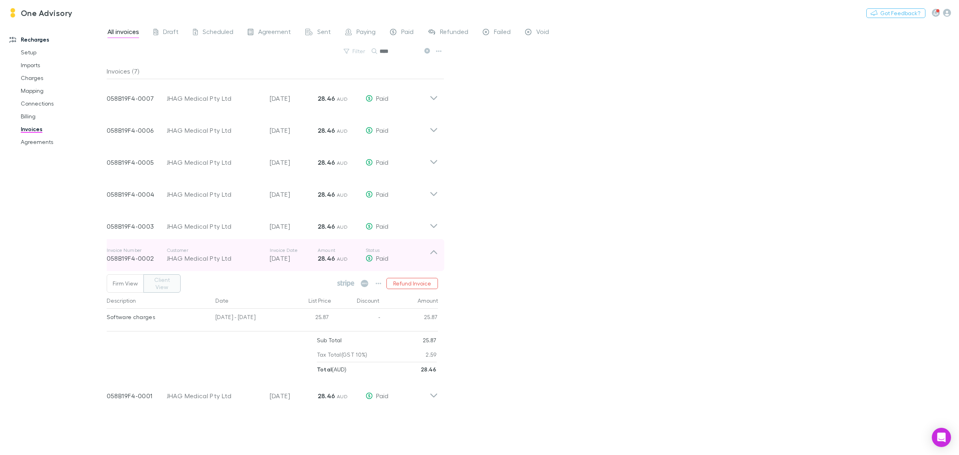
click at [432, 254] on icon at bounding box center [434, 255] width 8 height 16
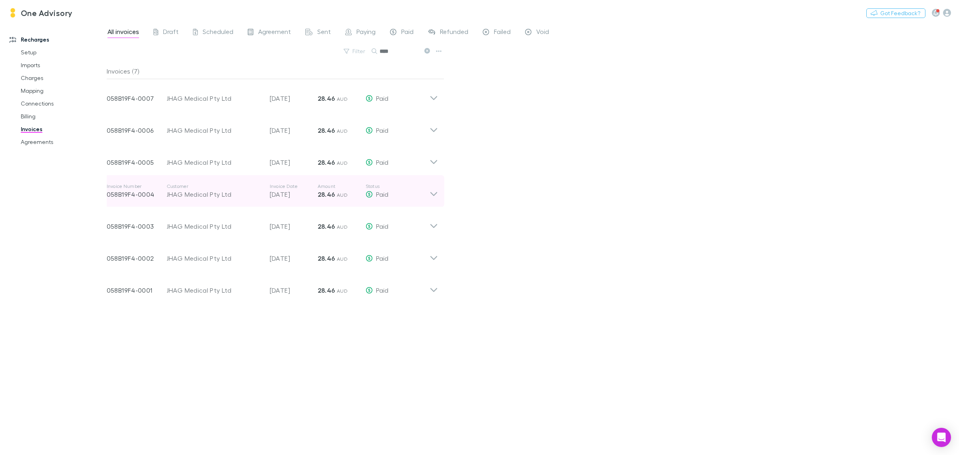
click at [435, 197] on icon at bounding box center [434, 191] width 8 height 16
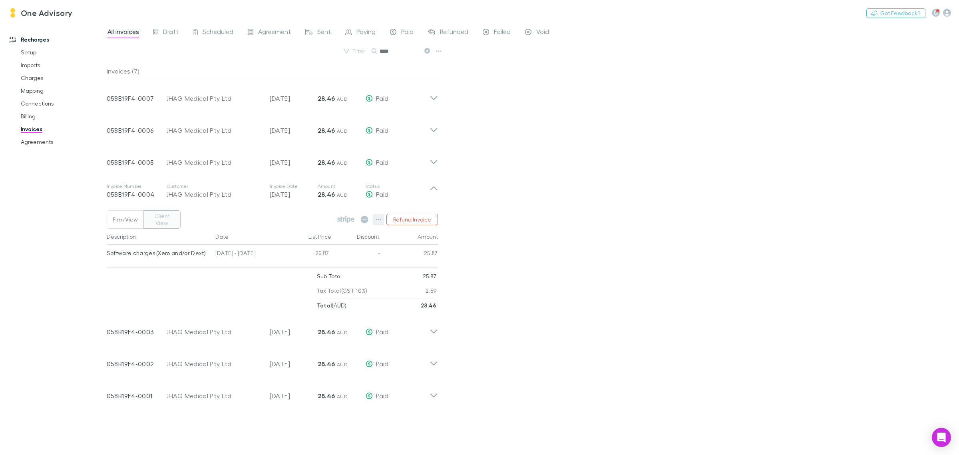
click at [380, 217] on icon "button" at bounding box center [379, 219] width 6 height 6
click at [436, 186] on div at bounding box center [479, 227] width 959 height 455
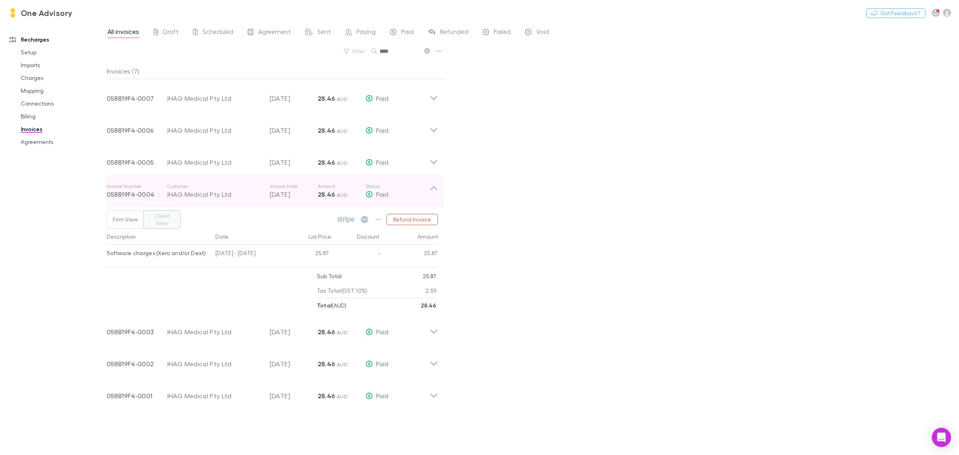
click at [434, 185] on icon at bounding box center [434, 191] width 8 height 16
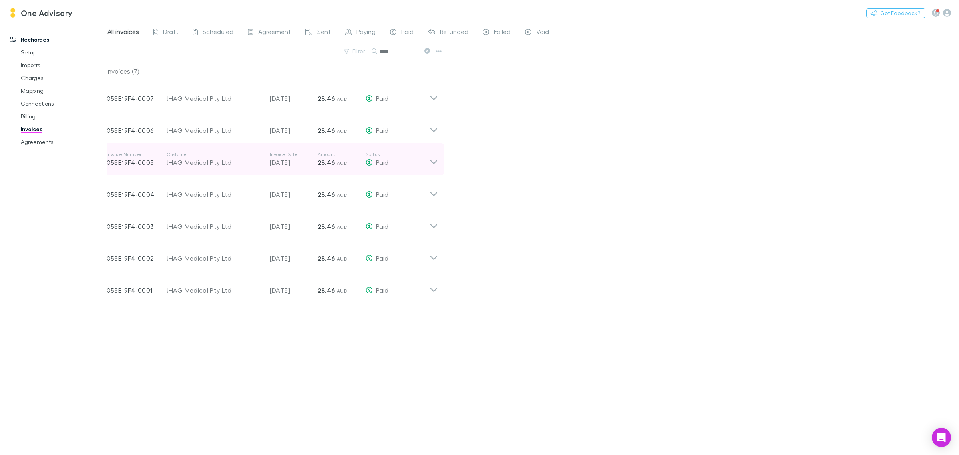
click at [434, 162] on icon at bounding box center [434, 159] width 8 height 16
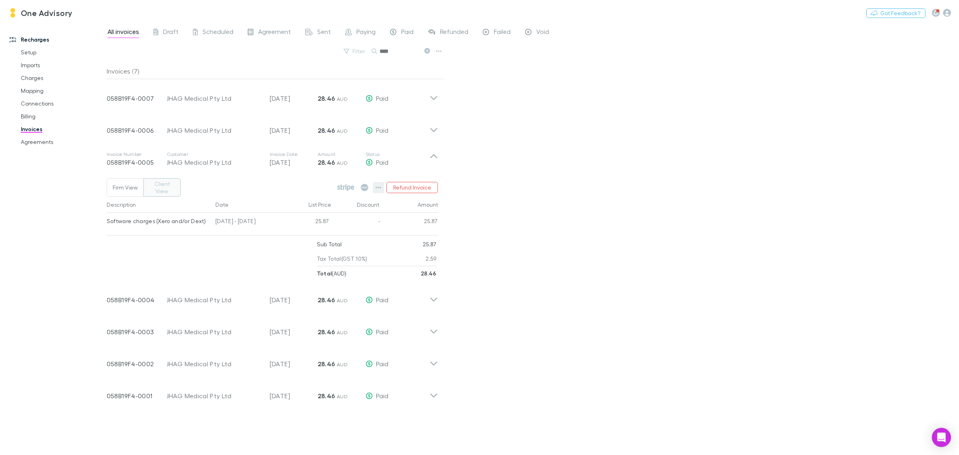
click at [378, 185] on icon "button" at bounding box center [379, 187] width 6 height 6
click at [380, 185] on div at bounding box center [479, 227] width 959 height 455
click at [125, 186] on button "Firm View" at bounding box center [125, 187] width 37 height 18
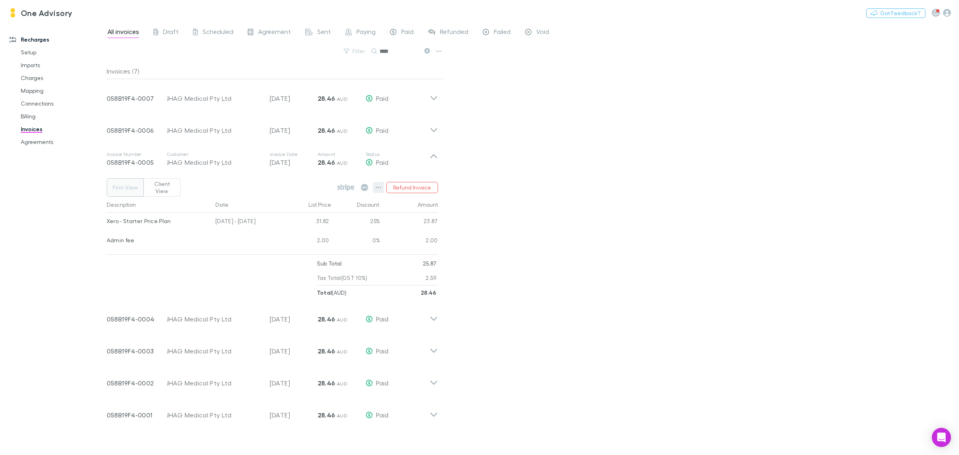
click at [376, 184] on icon "button" at bounding box center [379, 187] width 6 height 6
click at [376, 183] on div at bounding box center [479, 227] width 959 height 455
click at [434, 156] on icon at bounding box center [433, 156] width 7 height 4
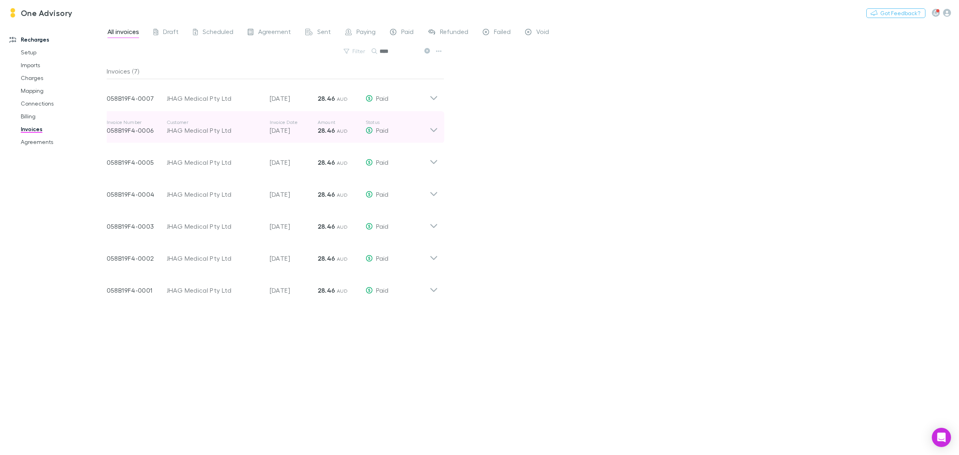
click at [435, 133] on icon at bounding box center [434, 127] width 8 height 16
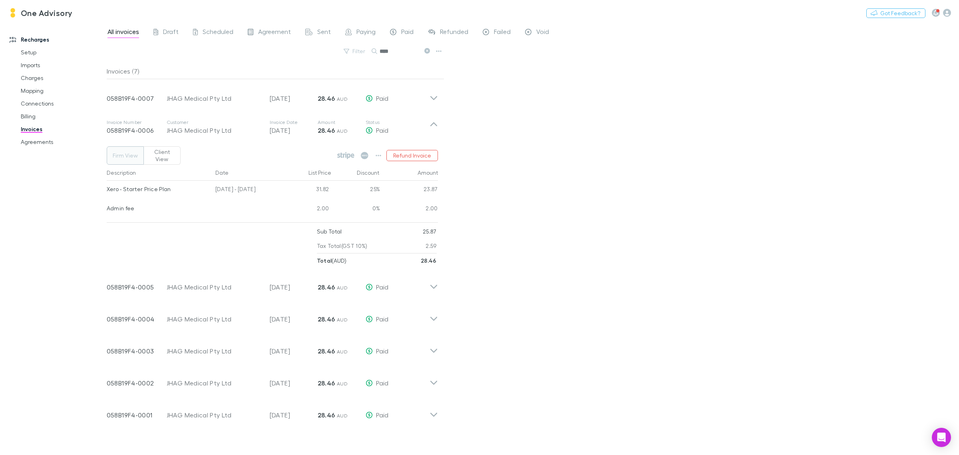
click at [163, 148] on button "Client View" at bounding box center [161, 155] width 37 height 18
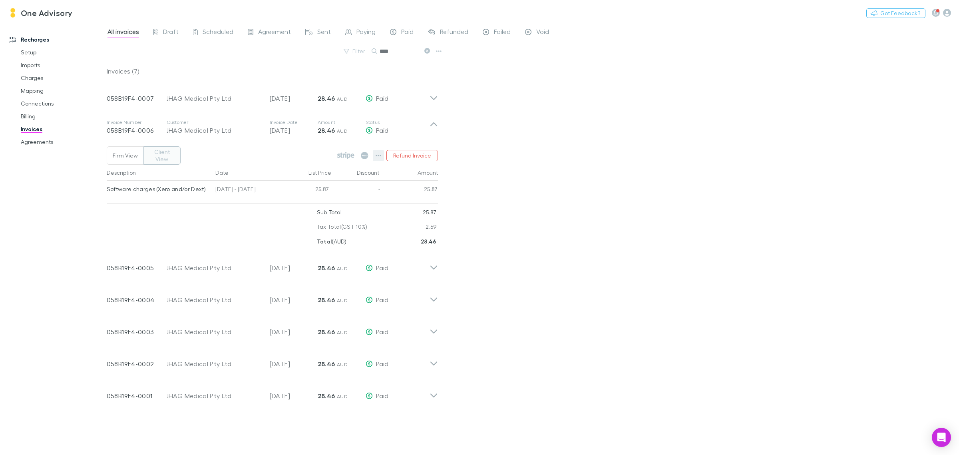
click at [377, 153] on icon "button" at bounding box center [379, 155] width 6 height 6
click at [378, 152] on div at bounding box center [479, 227] width 959 height 455
click at [535, 155] on div "All invoices Draft Scheduled Agreement Sent Paying Paid Refunded Failed Void Fi…" at bounding box center [533, 238] width 852 height 432
click at [440, 126] on div "Invoice Number 058B19F4-0006 Customer JHAG Medical Pty Ltd Invoice Date 07 Jul …" at bounding box center [272, 127] width 344 height 32
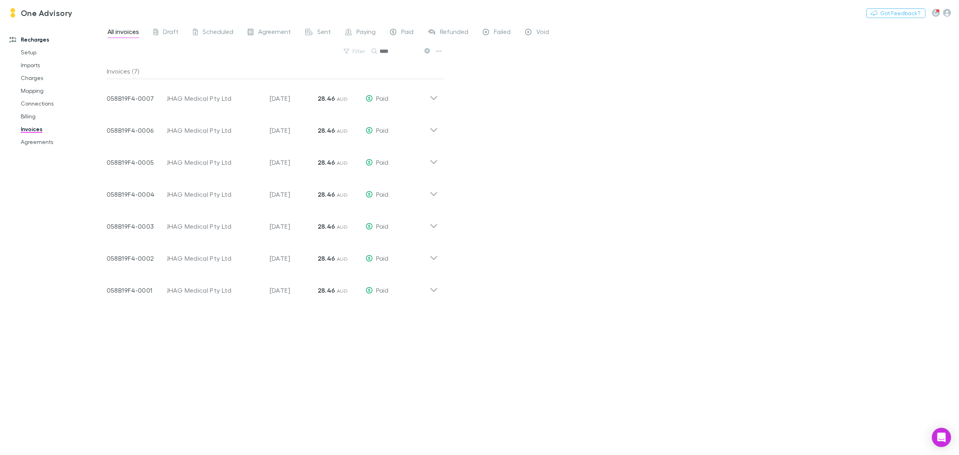
click at [426, 52] on icon at bounding box center [427, 51] width 6 height 6
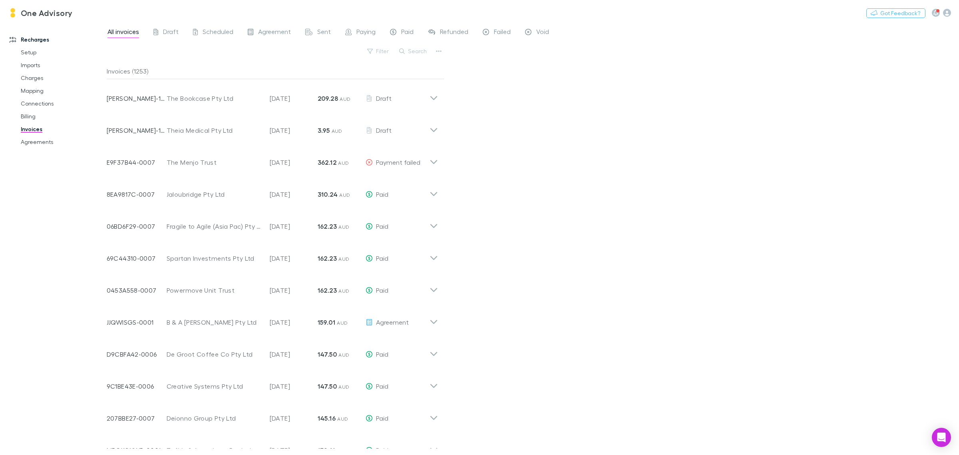
click at [426, 52] on button "Search" at bounding box center [413, 51] width 36 height 10
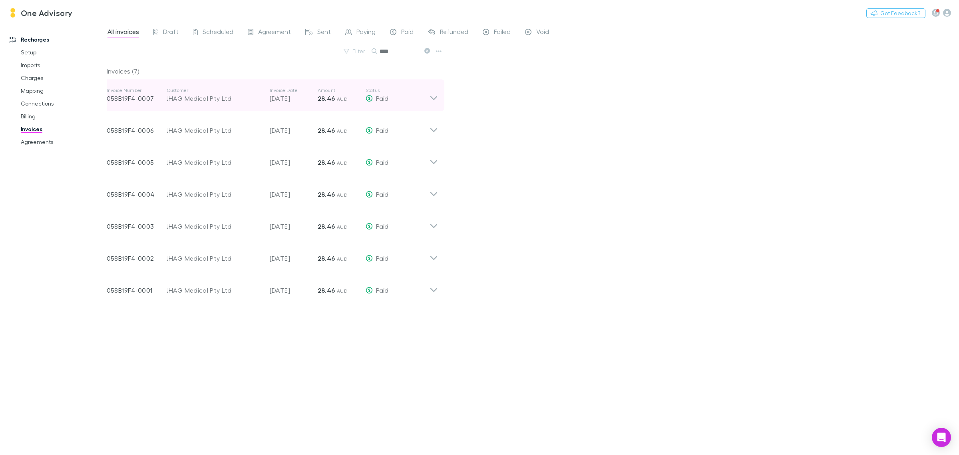
type input "****"
click at [432, 97] on icon at bounding box center [434, 95] width 8 height 16
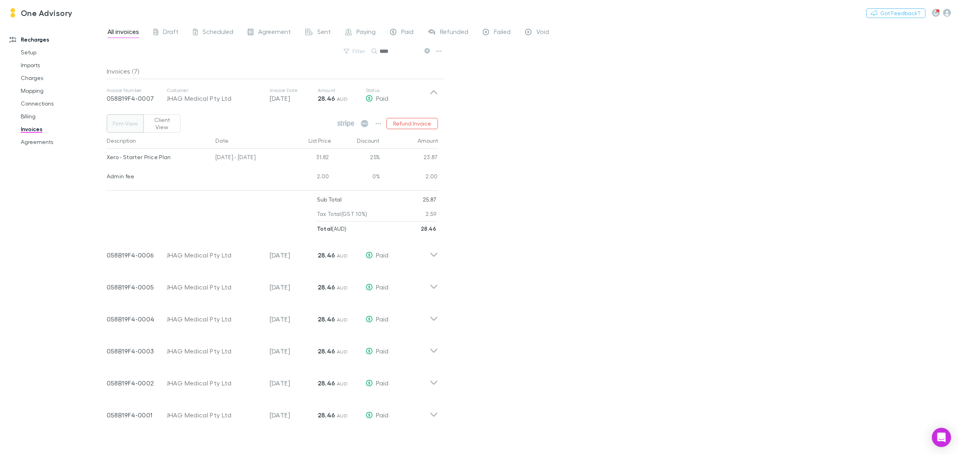
click at [160, 116] on button "Client View" at bounding box center [161, 123] width 37 height 18
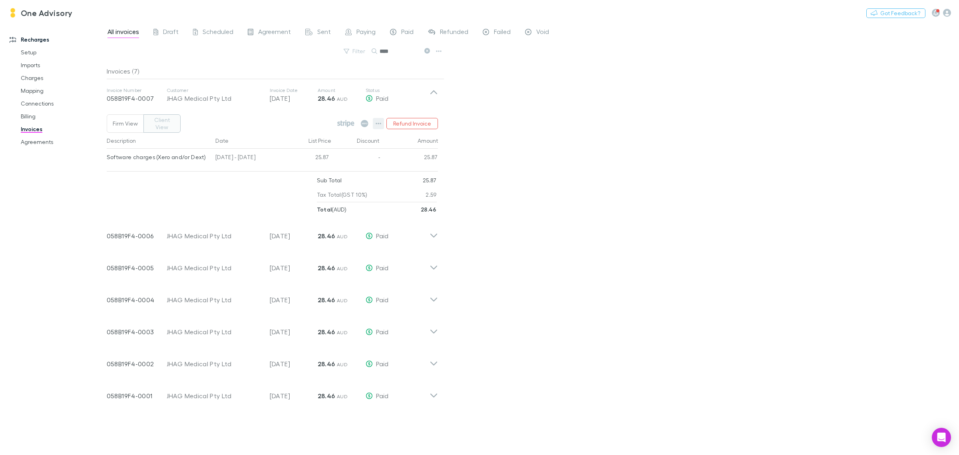
click at [380, 123] on icon "button" at bounding box center [379, 123] width 6 height 6
click at [436, 96] on div at bounding box center [479, 227] width 959 height 455
click at [436, 91] on icon at bounding box center [434, 95] width 8 height 16
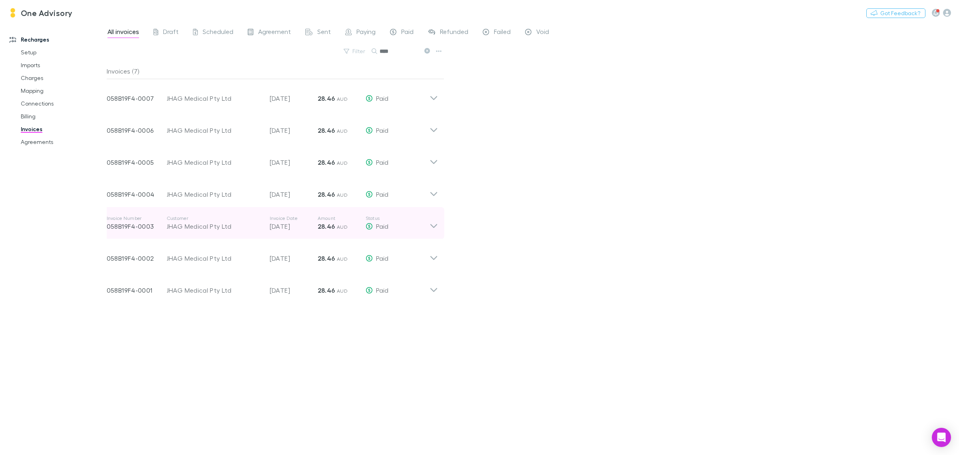
click at [432, 231] on div "Invoice Number 058B19F4-0003 Customer JHAG Medical Pty Ltd Invoice Date 03 Apr …" at bounding box center [272, 223] width 344 height 32
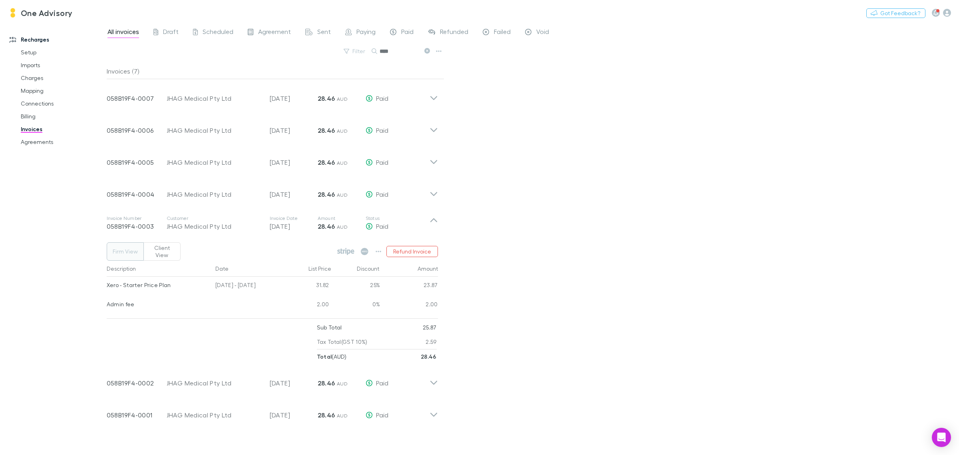
click at [150, 248] on button "Client View" at bounding box center [161, 251] width 37 height 18
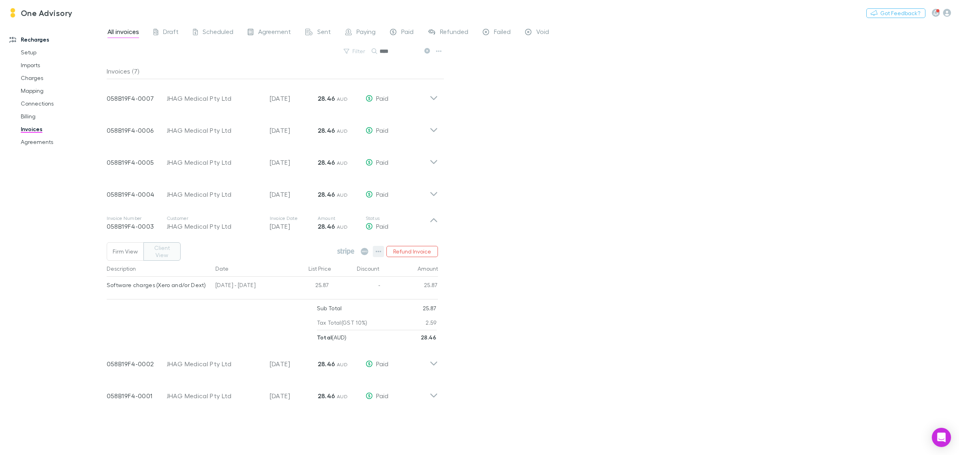
click at [379, 248] on icon "button" at bounding box center [379, 251] width 6 height 6
click at [540, 216] on div at bounding box center [479, 227] width 959 height 455
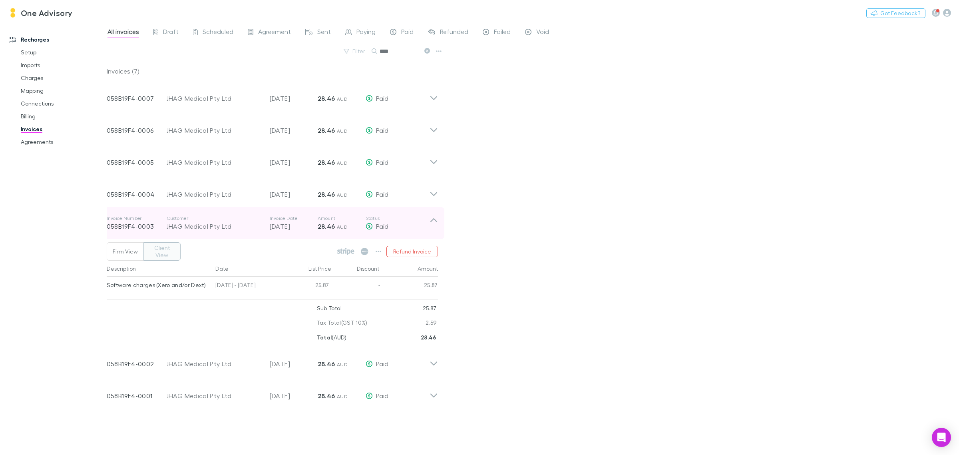
click at [436, 221] on icon at bounding box center [434, 223] width 8 height 16
